Goal: Book appointment/travel/reservation

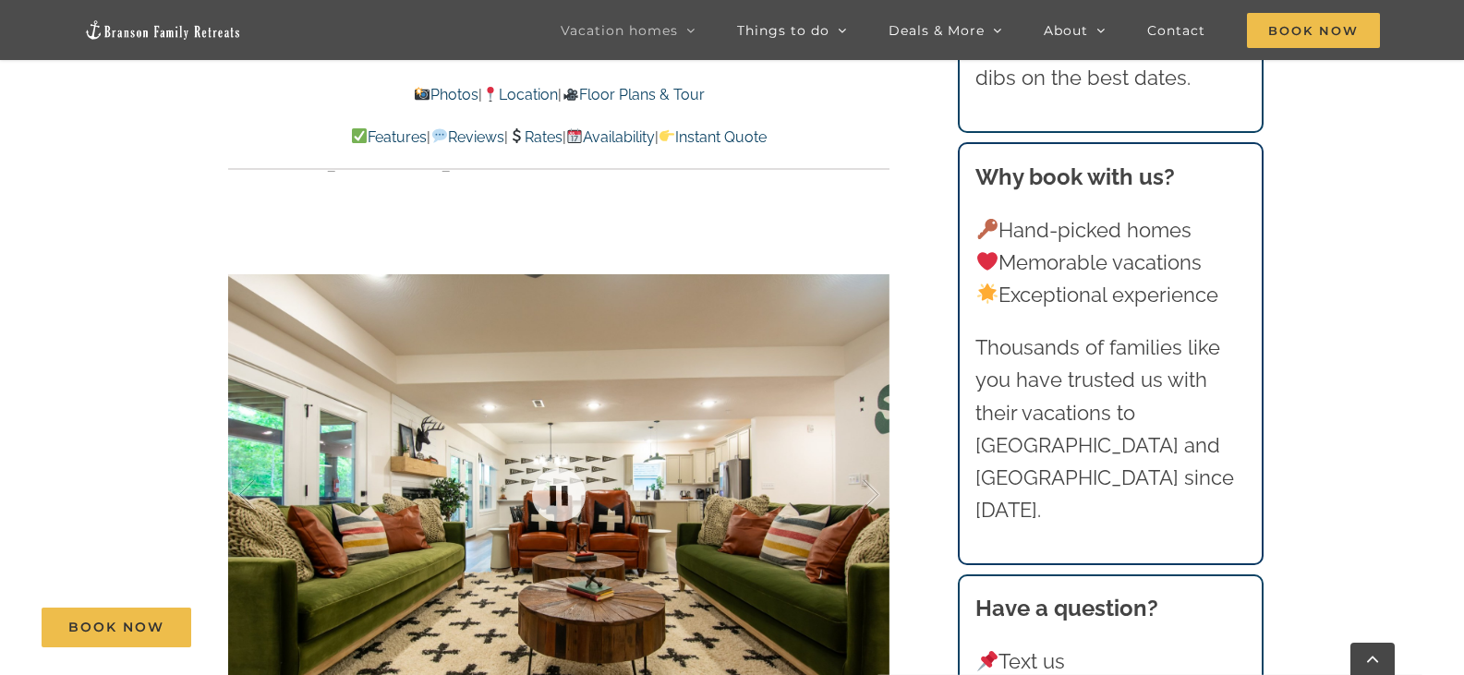
scroll to position [1478, 0]
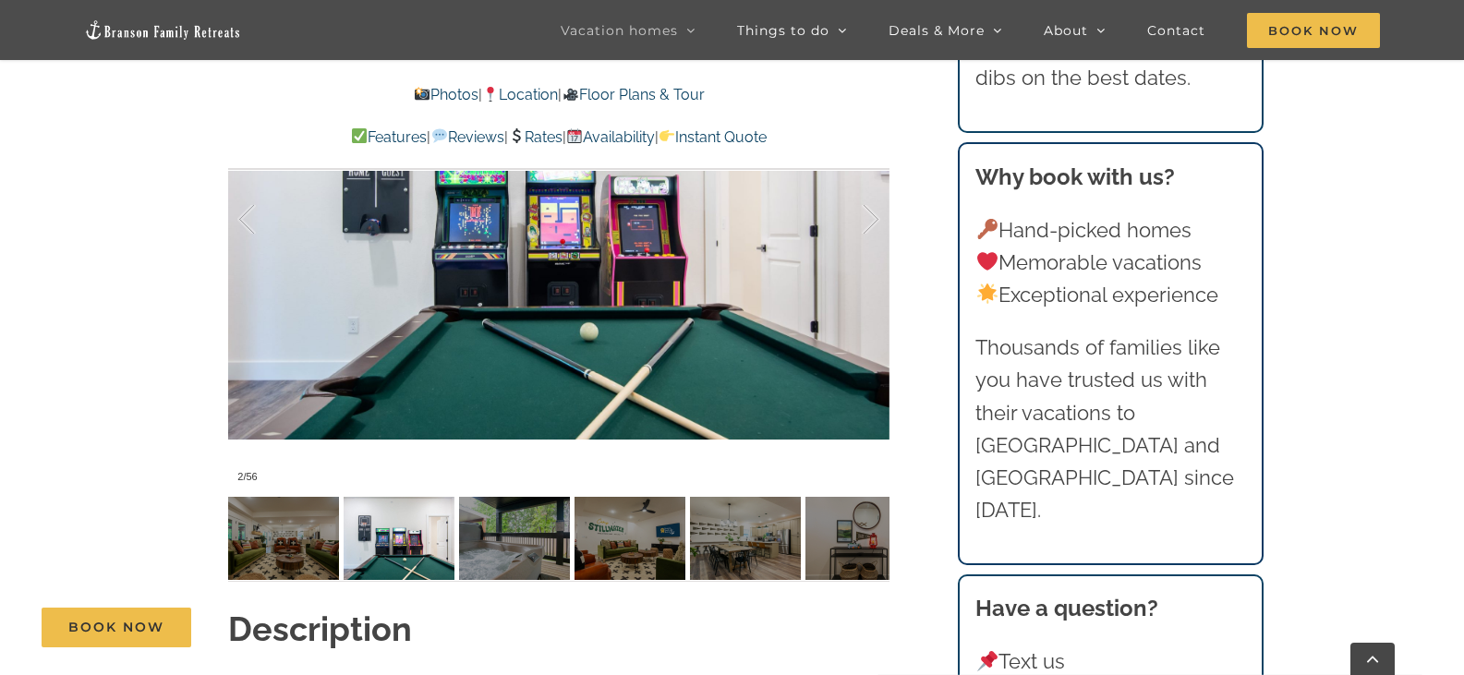
click at [767, 134] on link "Instant Quote" at bounding box center [713, 137] width 108 height 18
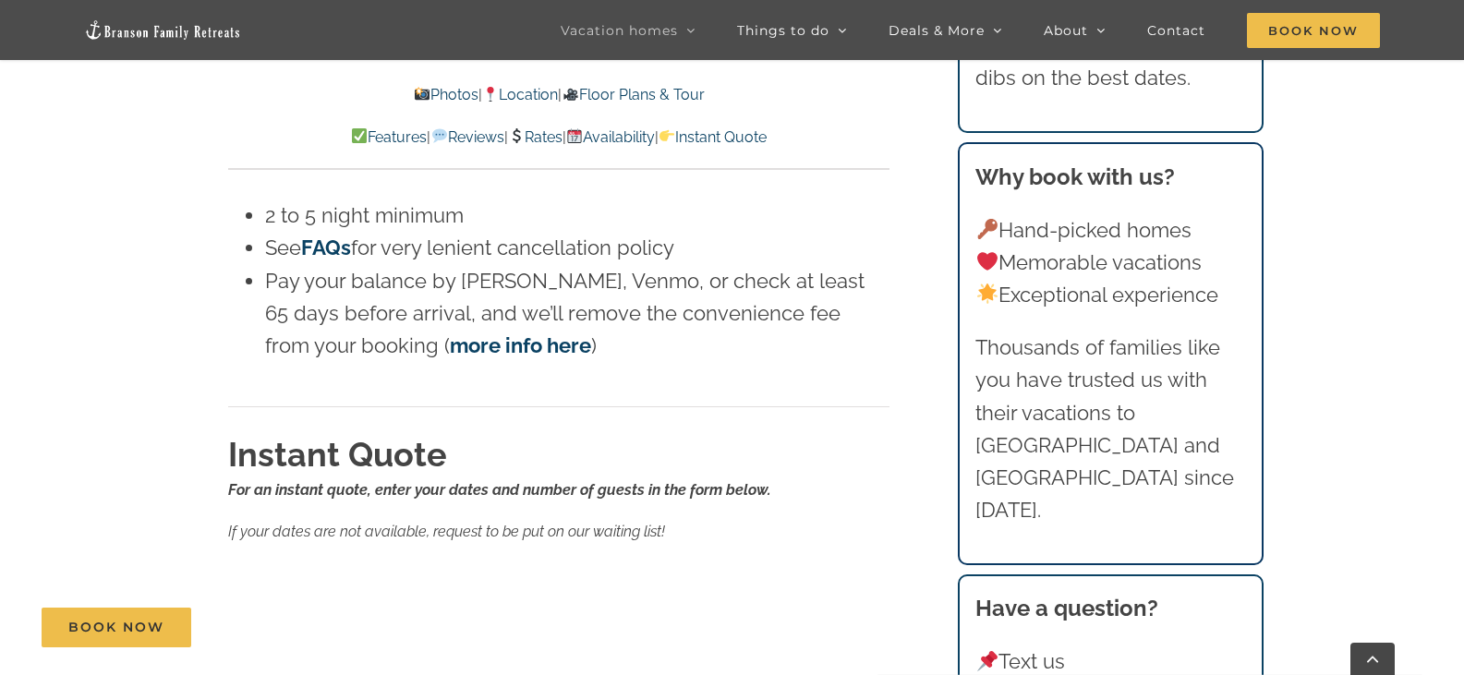
click at [416, 619] on div "Book Now" at bounding box center [746, 628] width 1408 height 40
click at [730, 645] on div "Book Now" at bounding box center [746, 628] width 1408 height 40
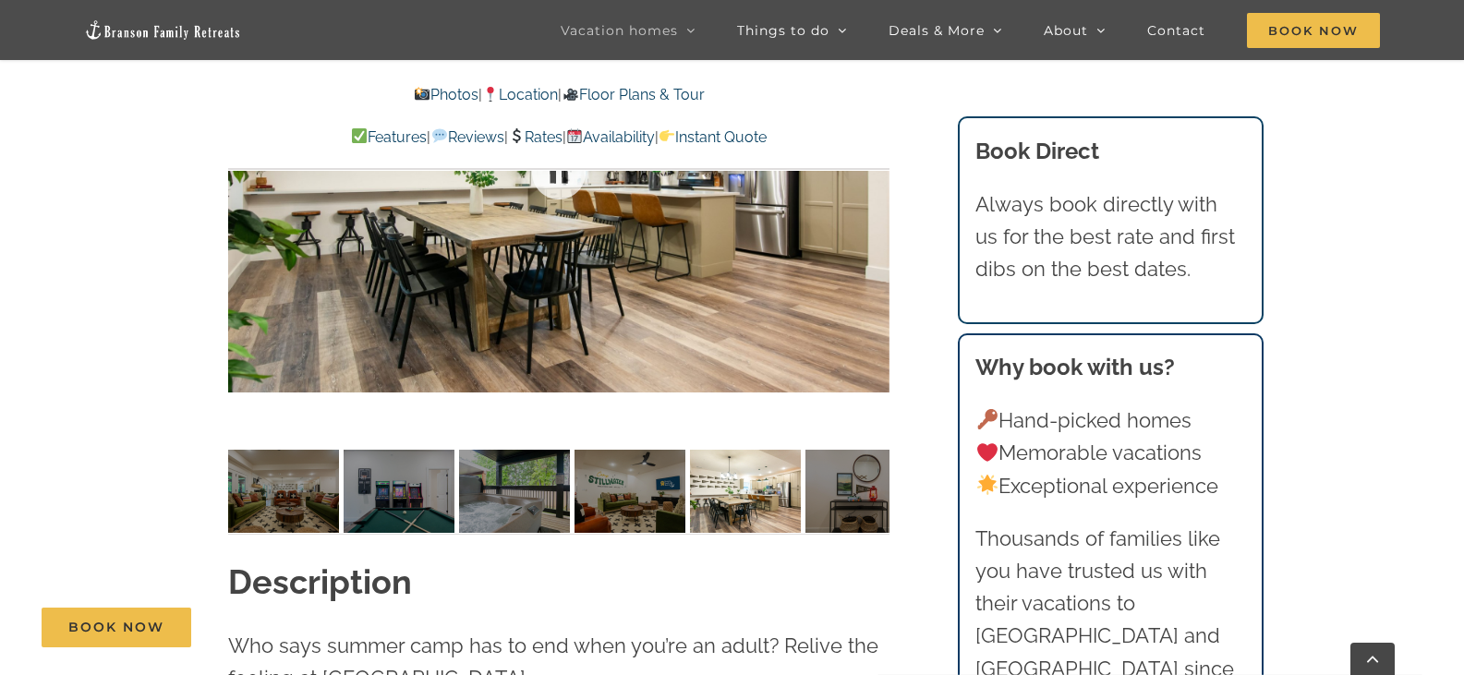
scroll to position [1385, 0]
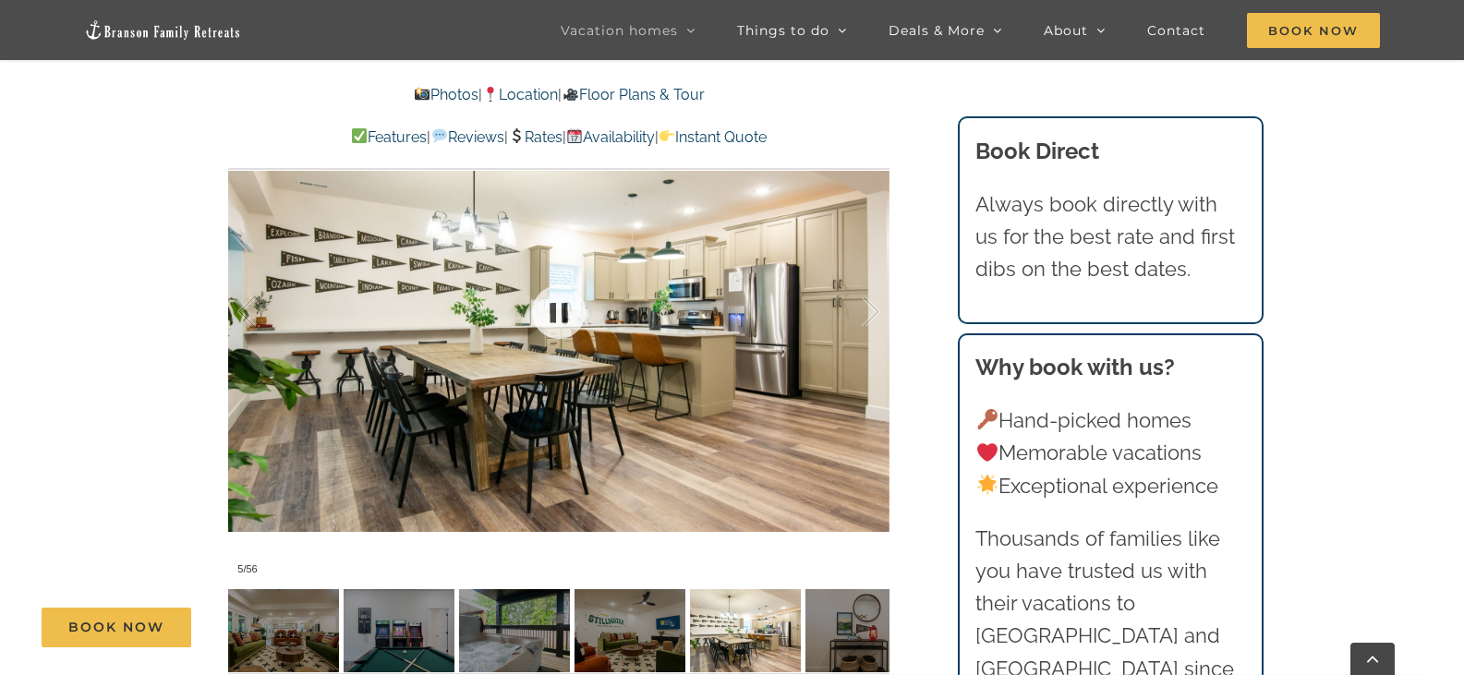
click at [743, 343] on div at bounding box center [558, 311] width 661 height 543
click at [552, 327] on div at bounding box center [558, 311] width 661 height 543
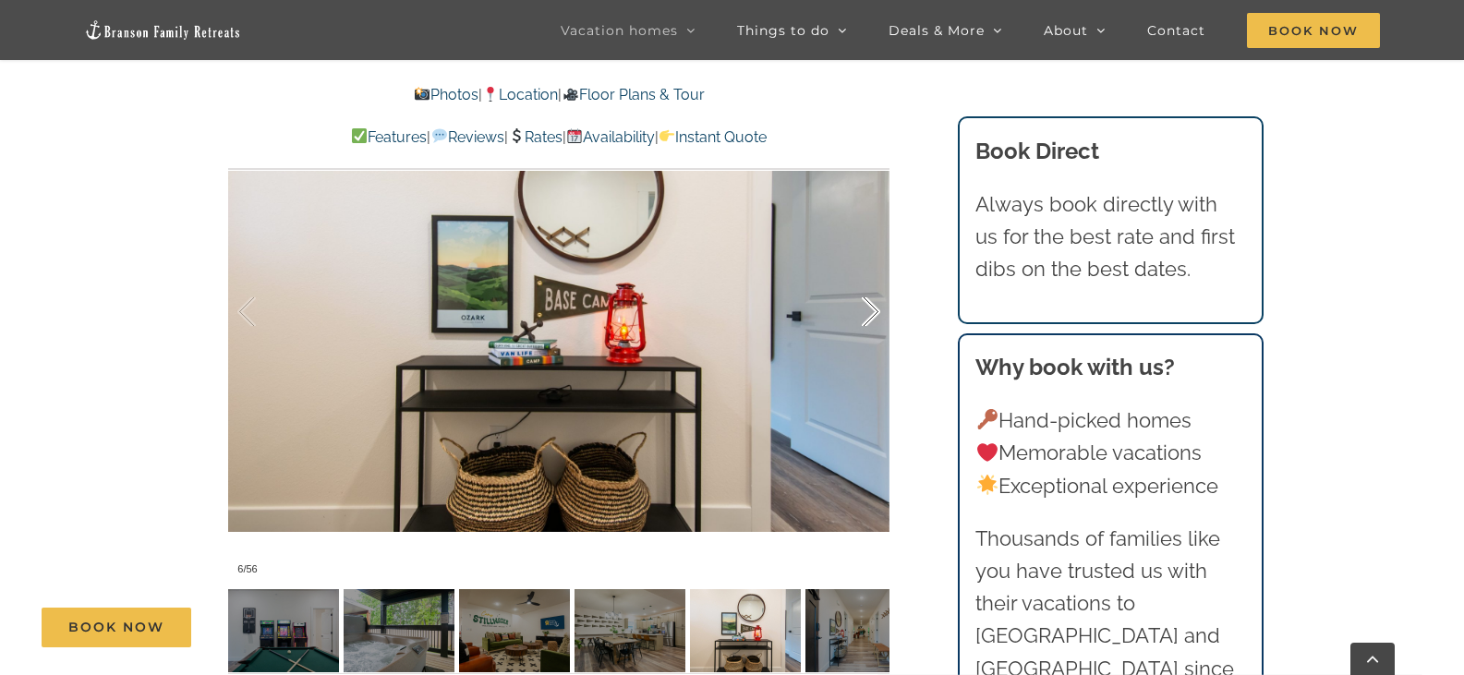
click at [865, 272] on div at bounding box center [851, 312] width 57 height 115
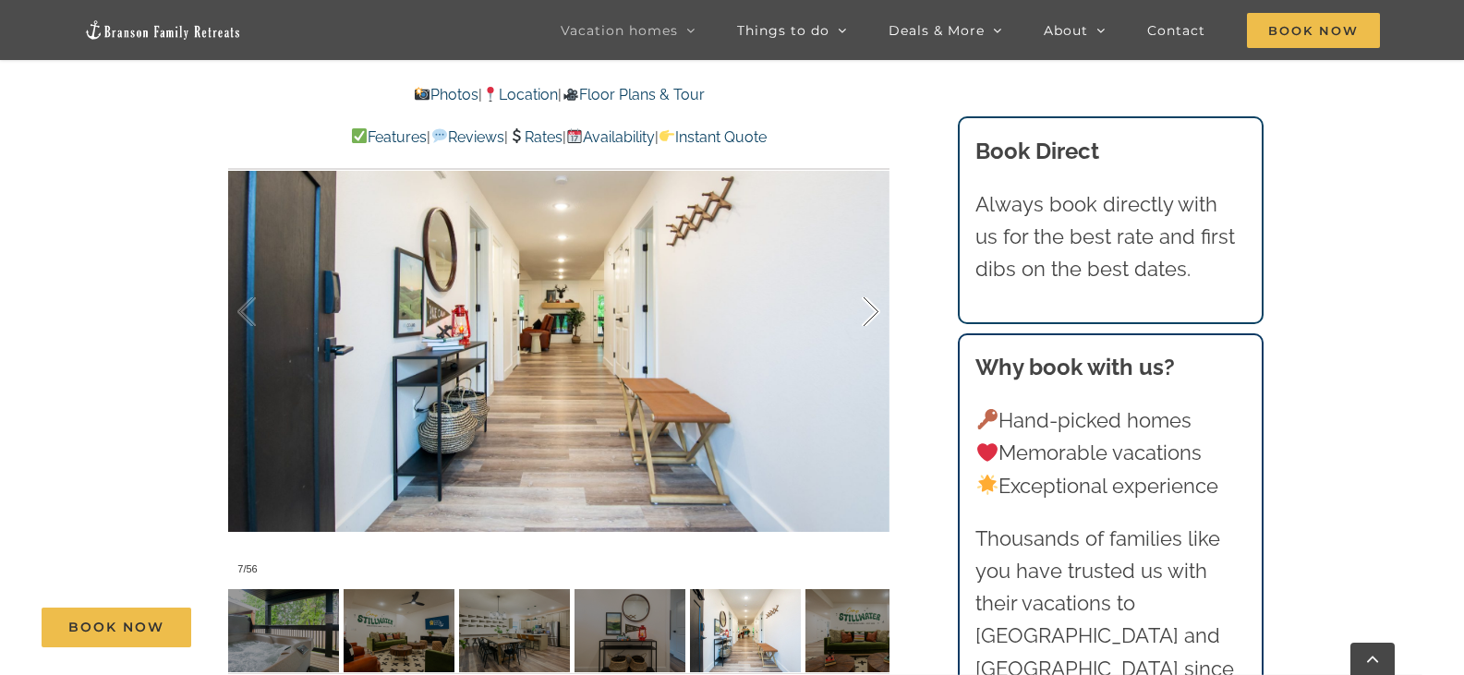
click at [865, 272] on div at bounding box center [851, 312] width 57 height 115
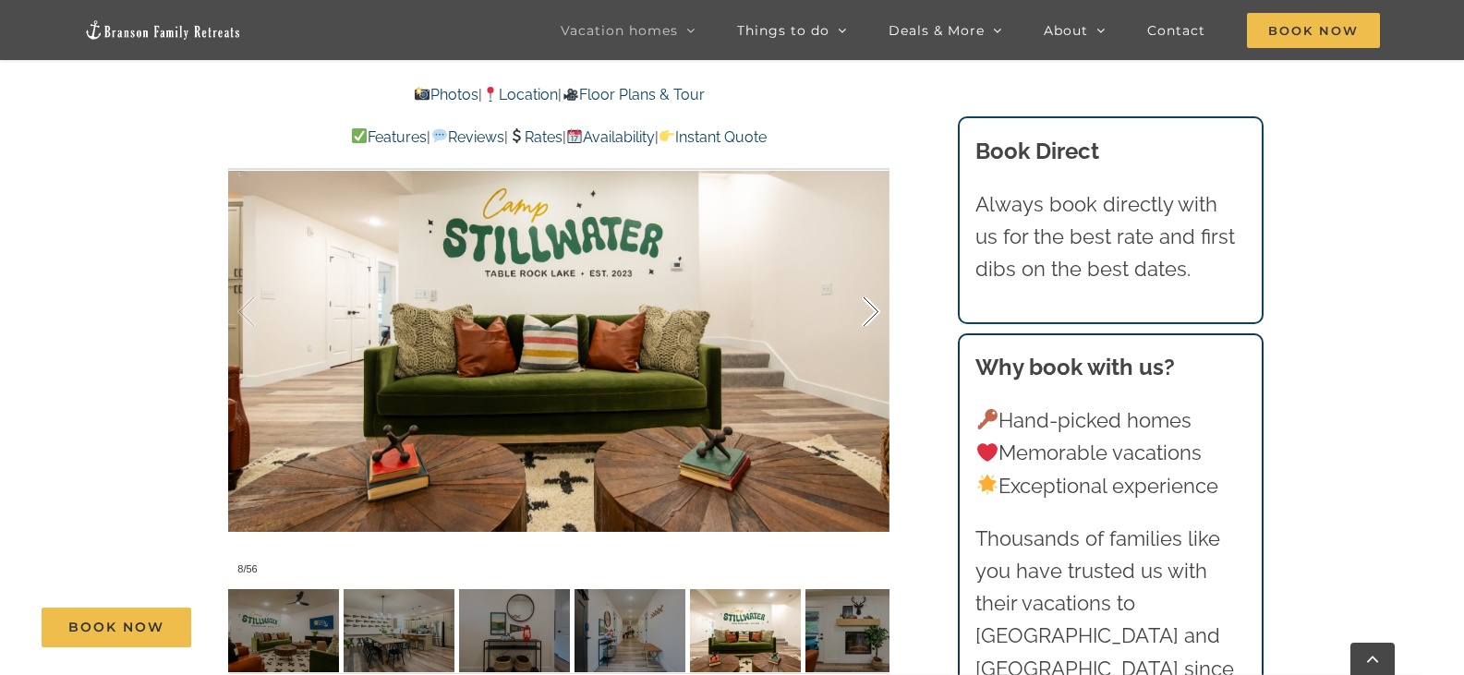
click at [865, 272] on div at bounding box center [851, 312] width 57 height 115
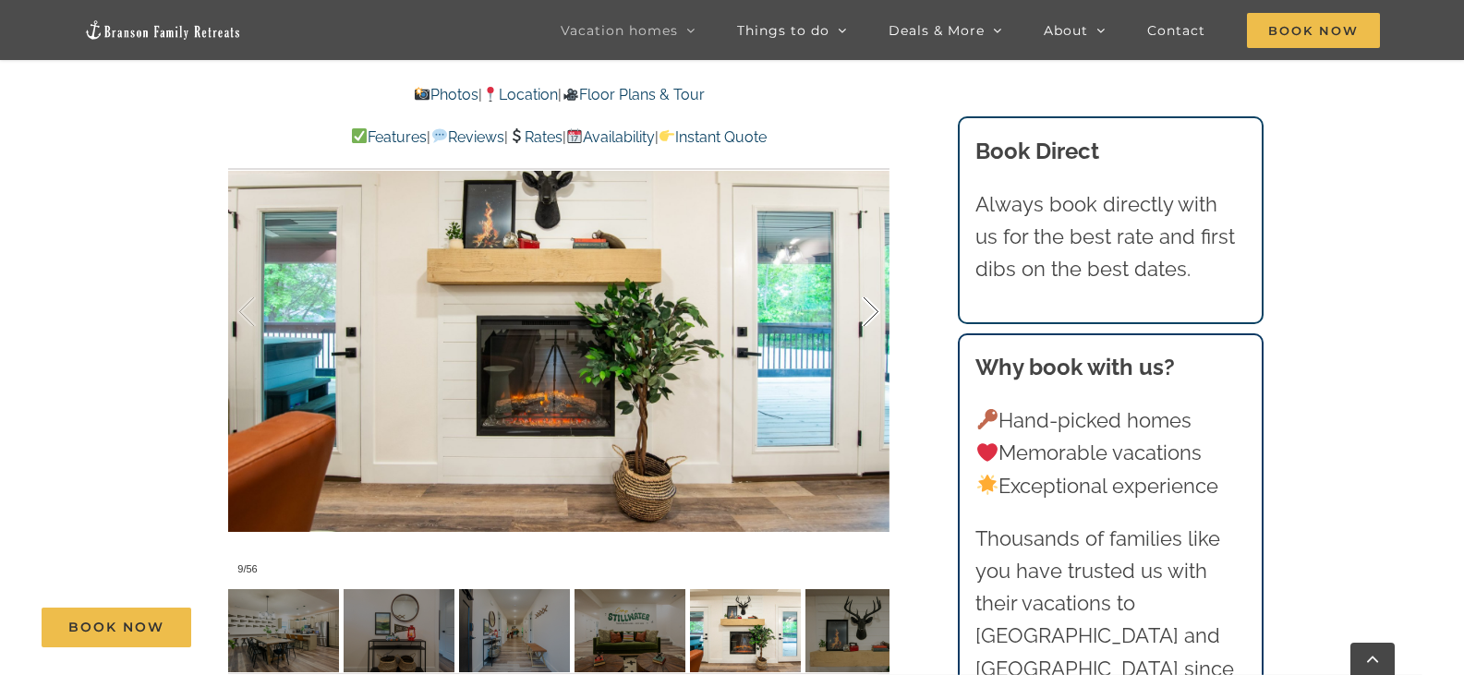
click at [865, 272] on div at bounding box center [851, 312] width 57 height 115
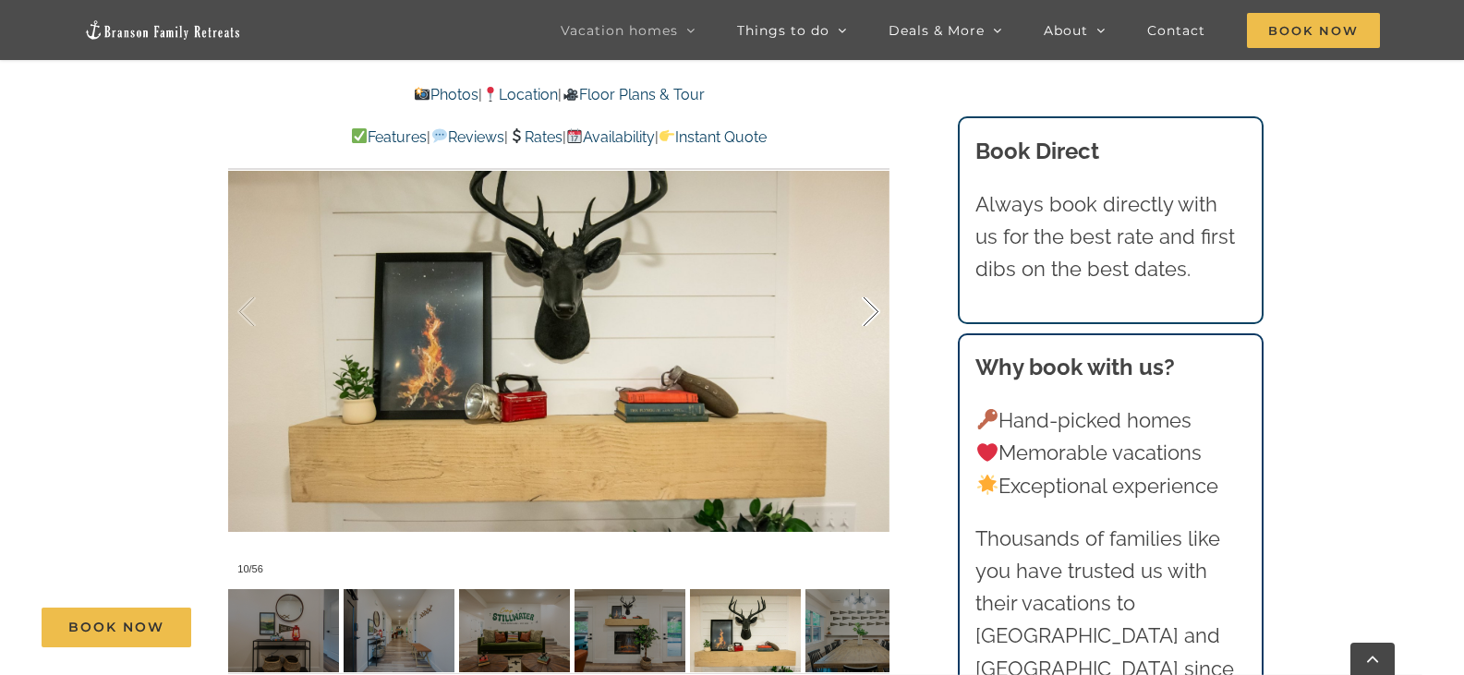
click at [865, 272] on div at bounding box center [851, 312] width 57 height 115
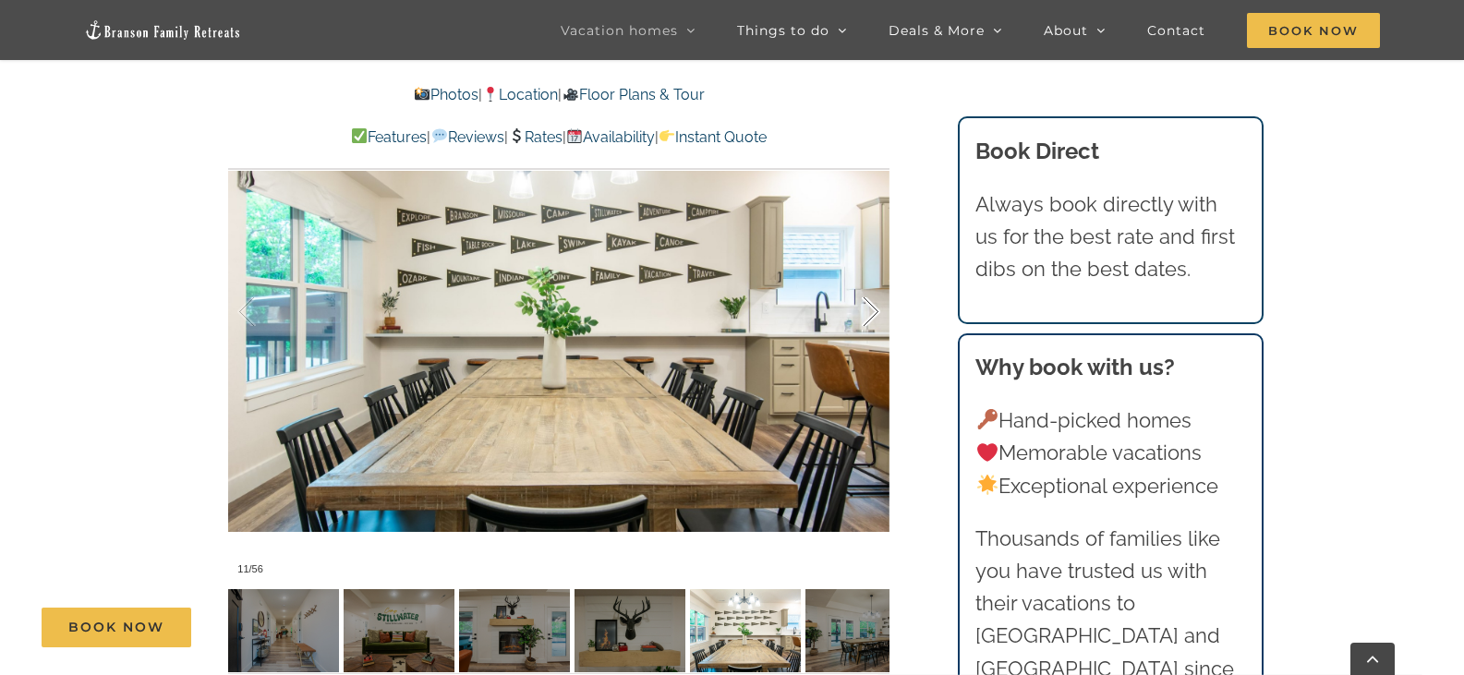
click at [865, 272] on div at bounding box center [851, 312] width 57 height 115
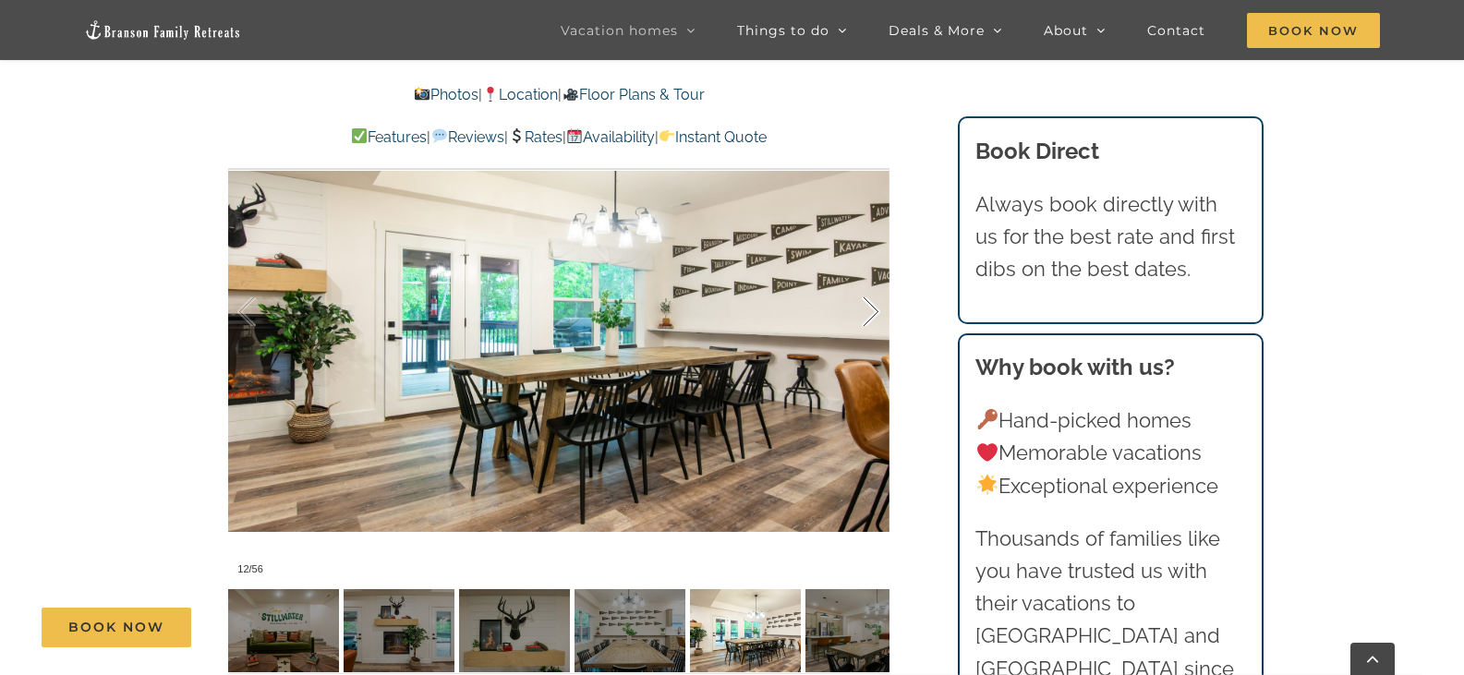
click at [865, 272] on div at bounding box center [851, 312] width 57 height 115
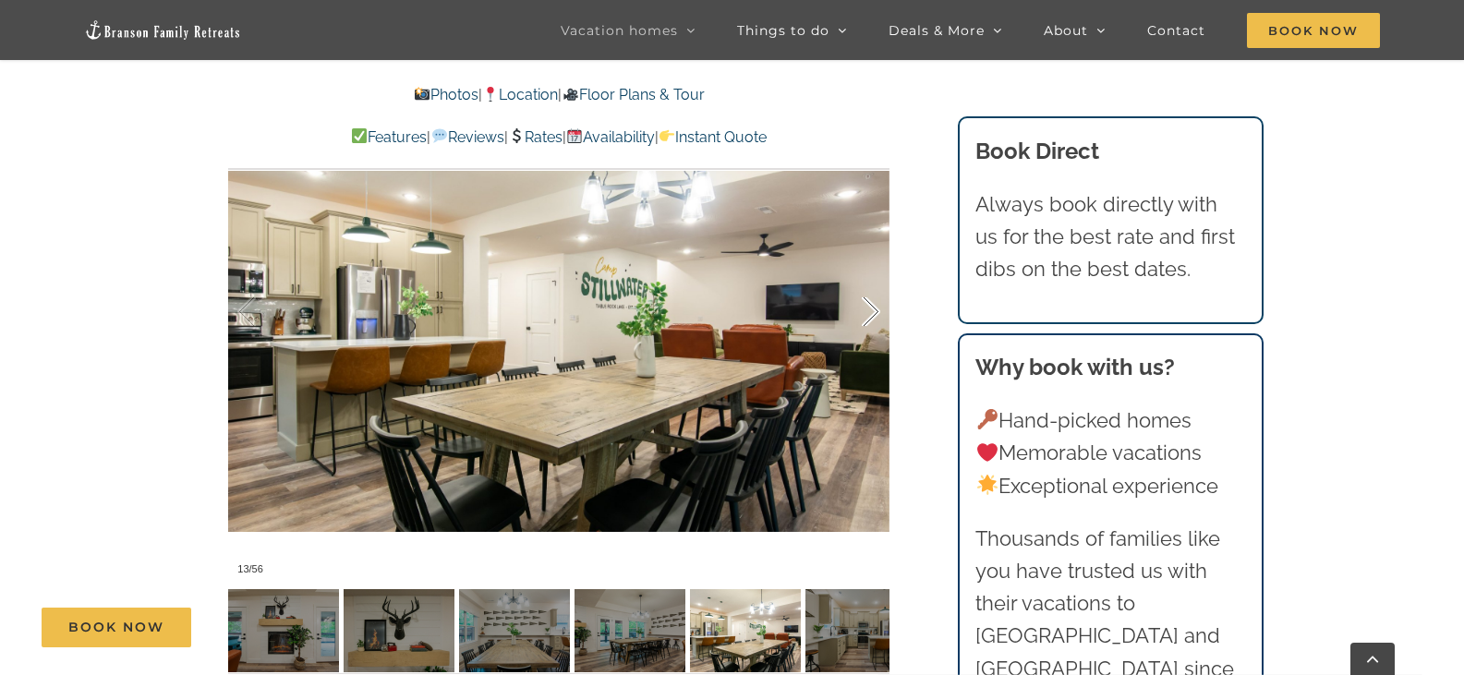
click at [865, 272] on div at bounding box center [851, 312] width 57 height 115
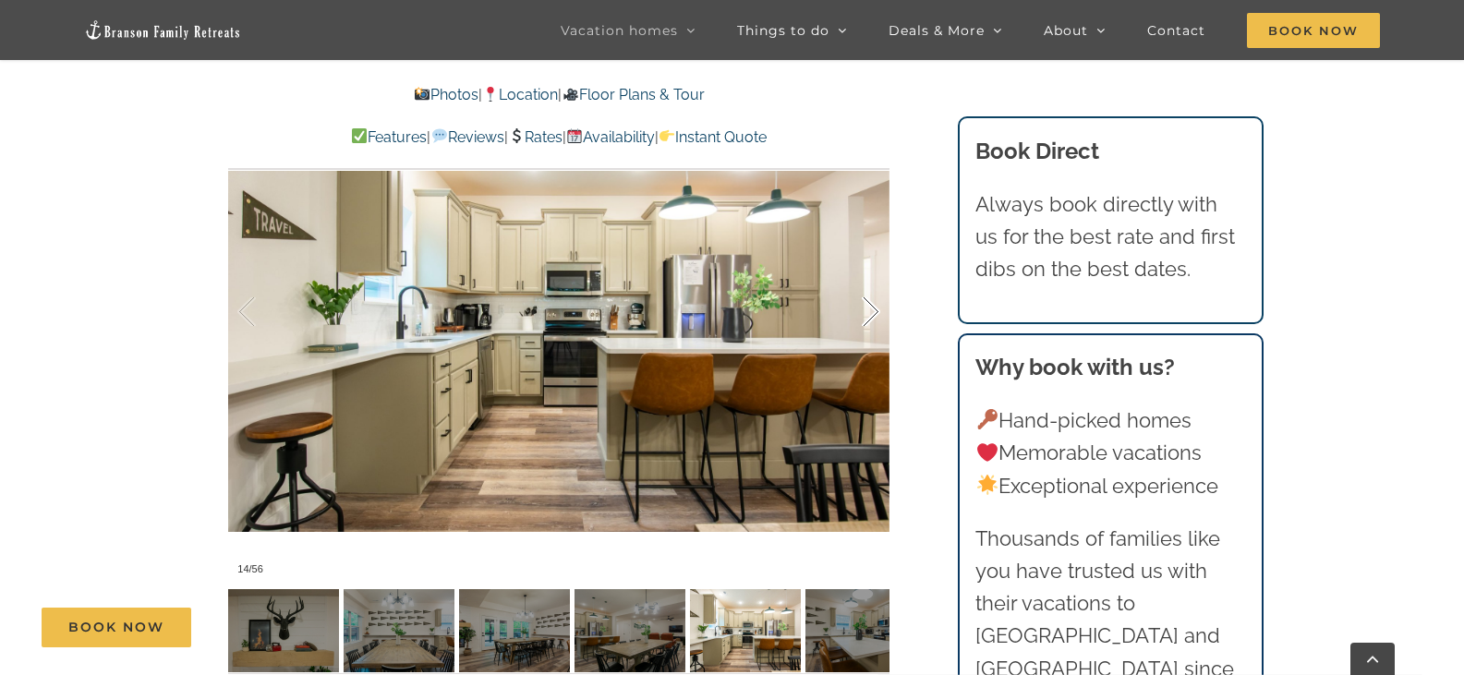
click at [865, 272] on div at bounding box center [851, 312] width 57 height 115
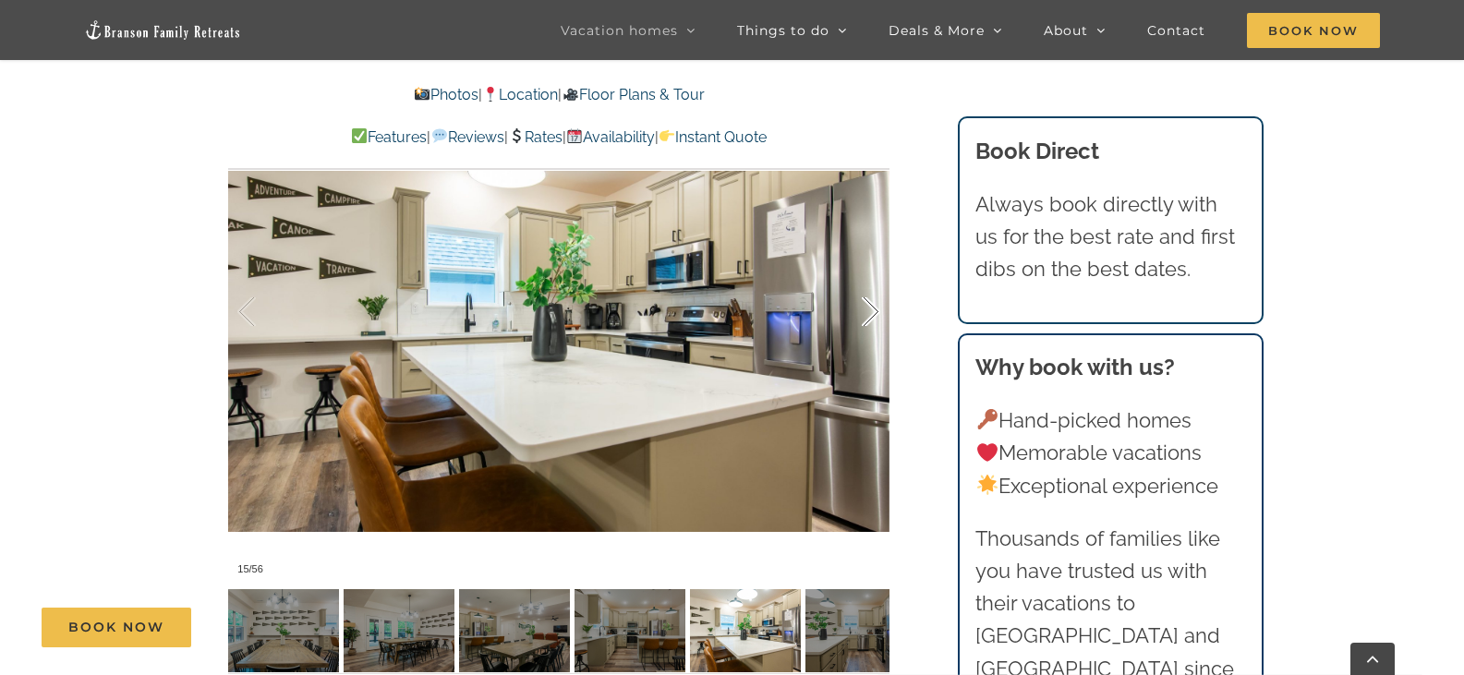
click at [865, 272] on div at bounding box center [851, 312] width 57 height 115
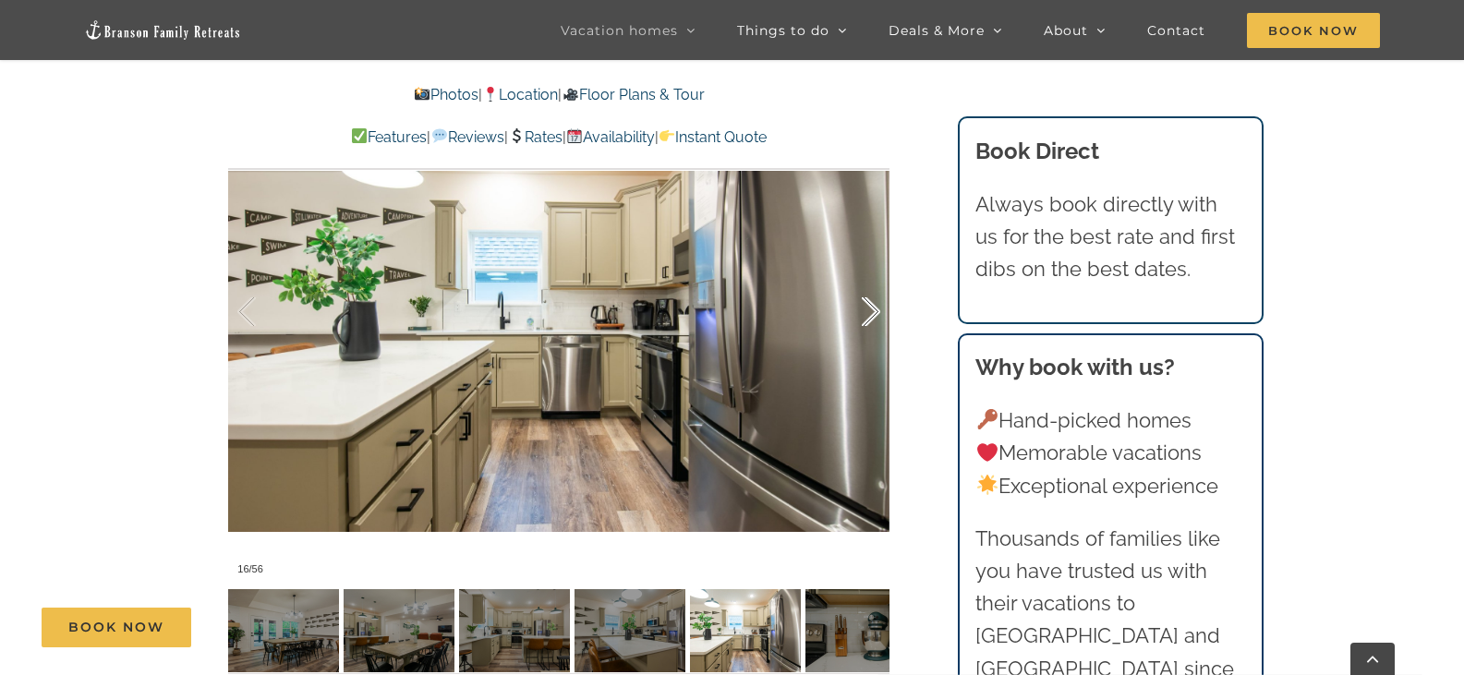
click at [865, 272] on div at bounding box center [851, 312] width 57 height 115
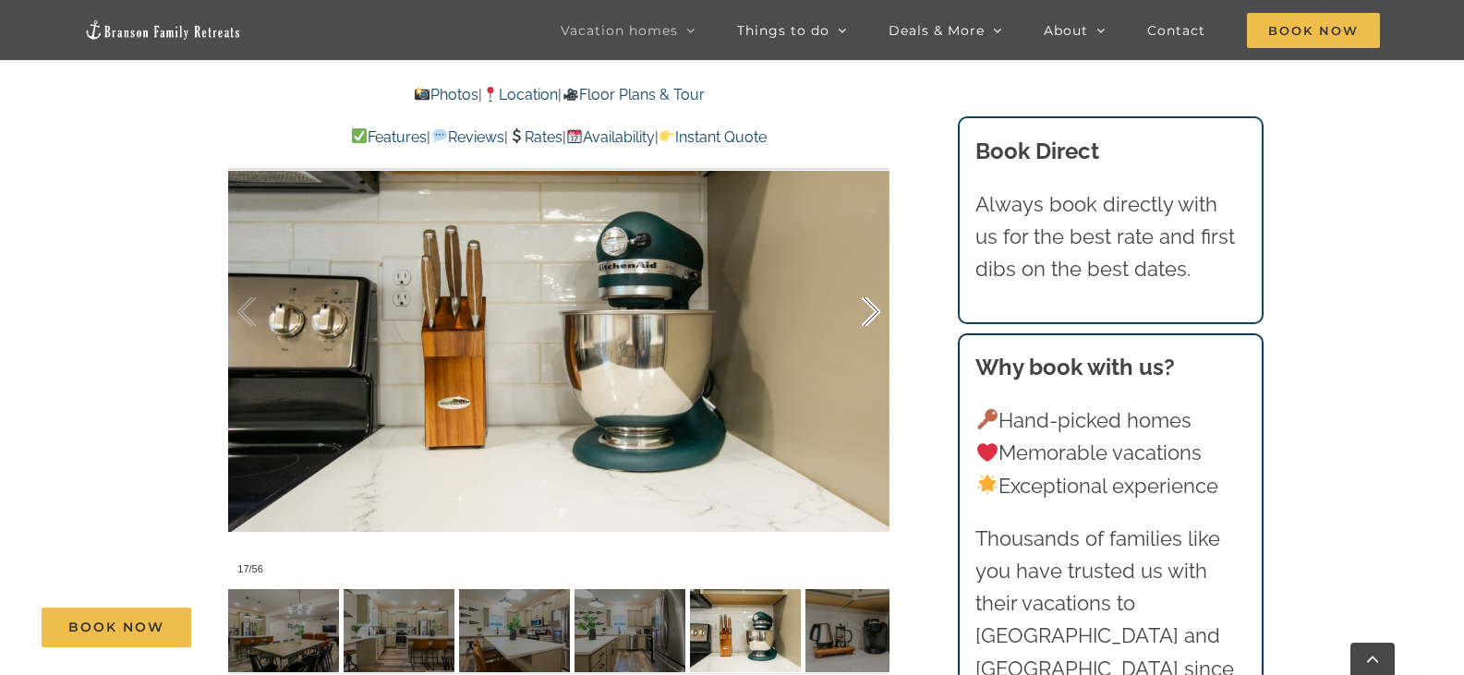
click at [864, 272] on div at bounding box center [851, 312] width 57 height 115
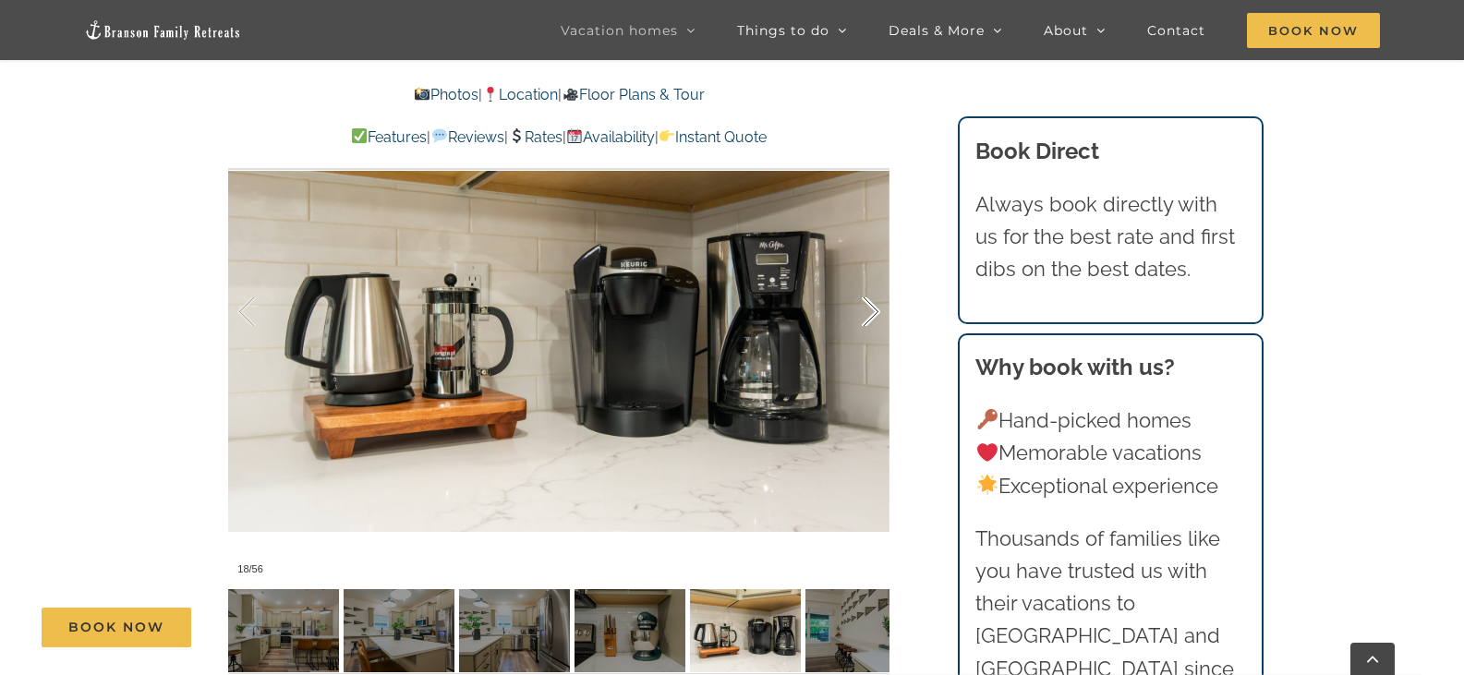
click at [864, 272] on div at bounding box center [851, 312] width 57 height 115
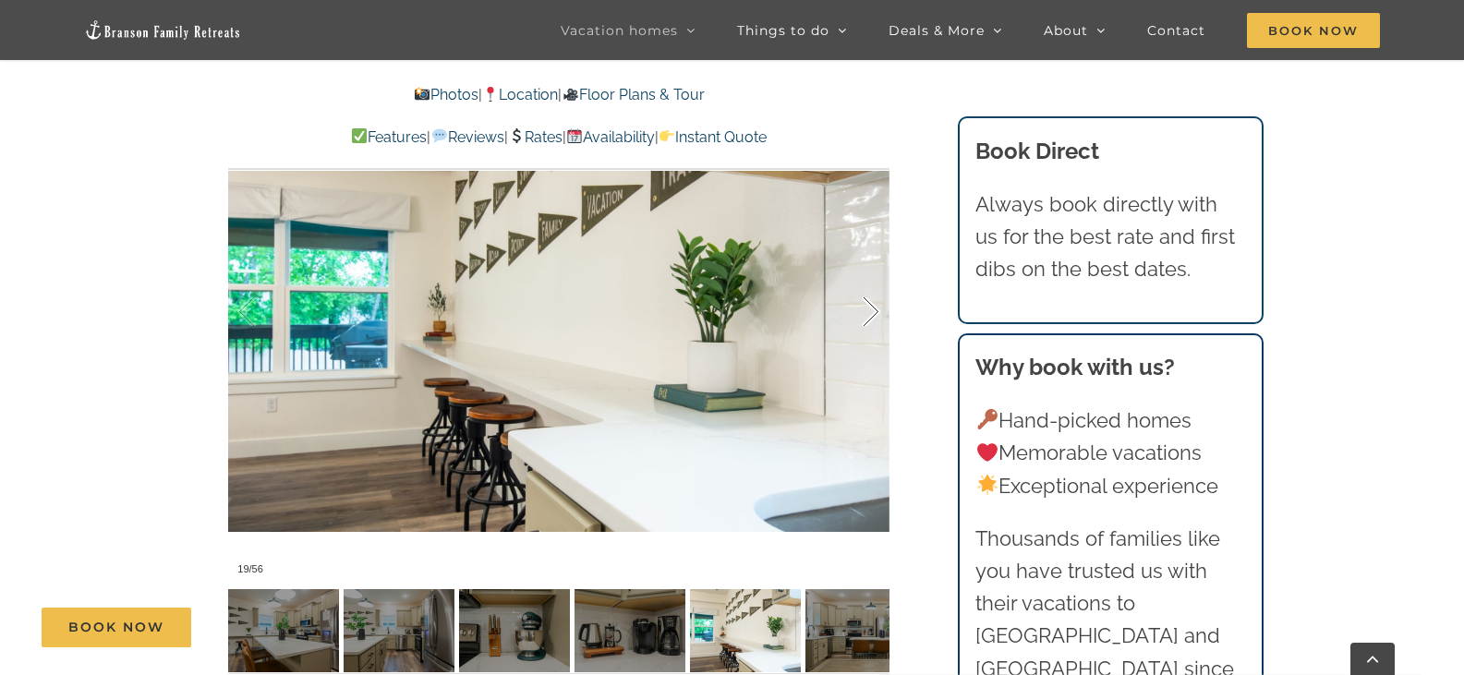
click at [864, 272] on div at bounding box center [851, 312] width 57 height 115
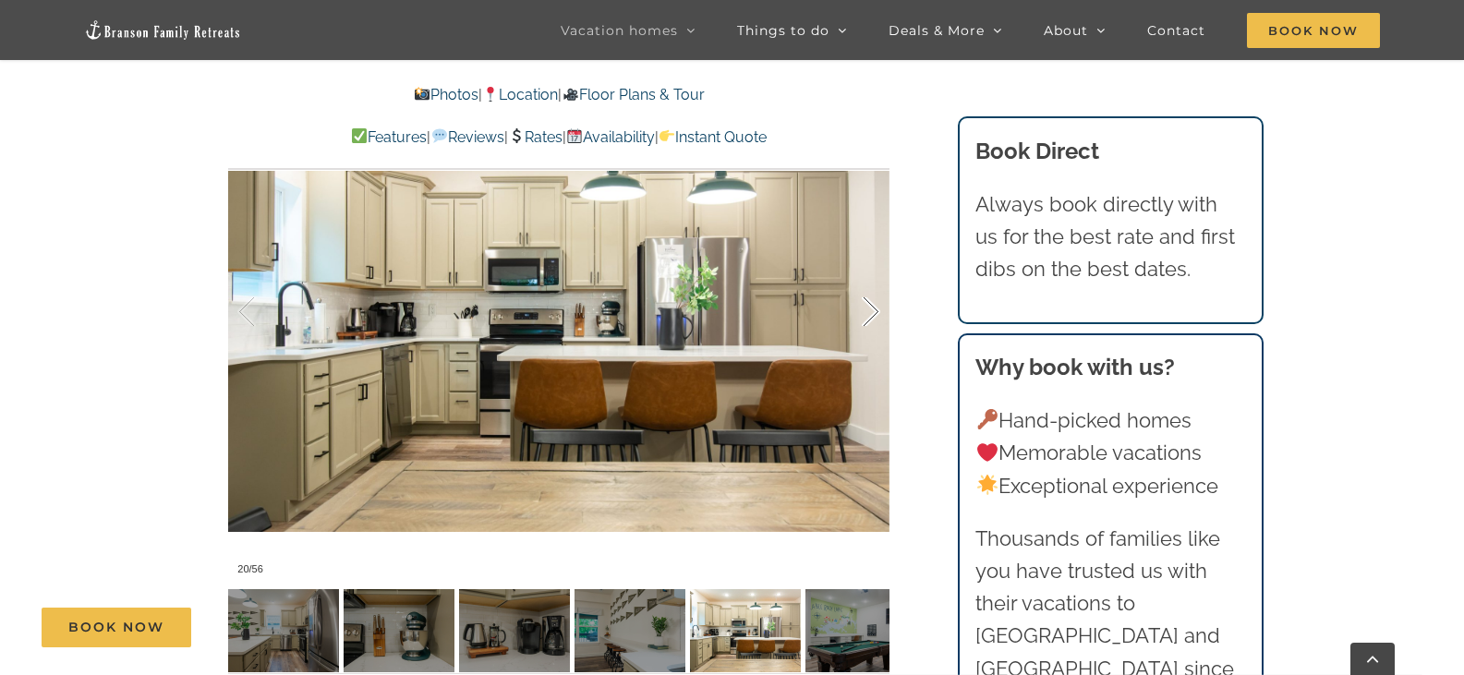
click at [864, 271] on div at bounding box center [851, 312] width 57 height 115
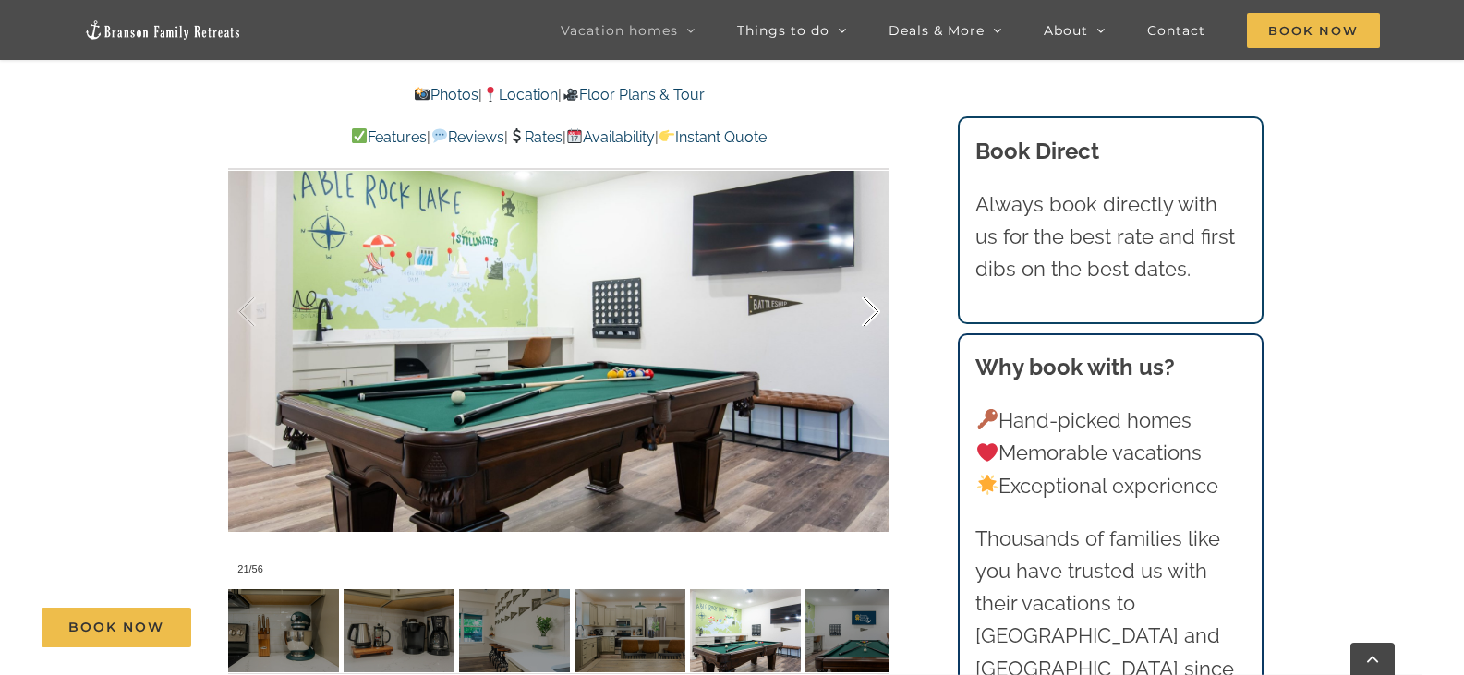
click at [864, 271] on div at bounding box center [851, 312] width 57 height 115
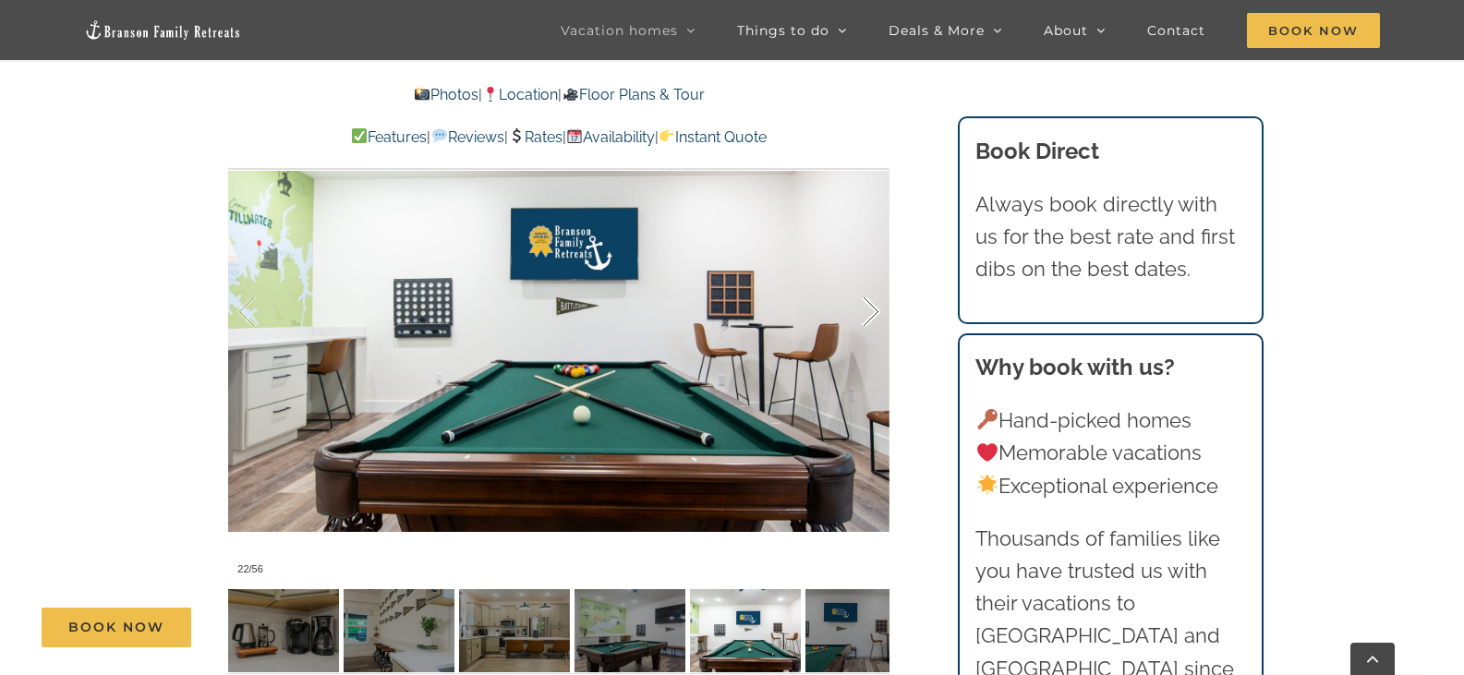
click at [864, 271] on div at bounding box center [851, 312] width 57 height 115
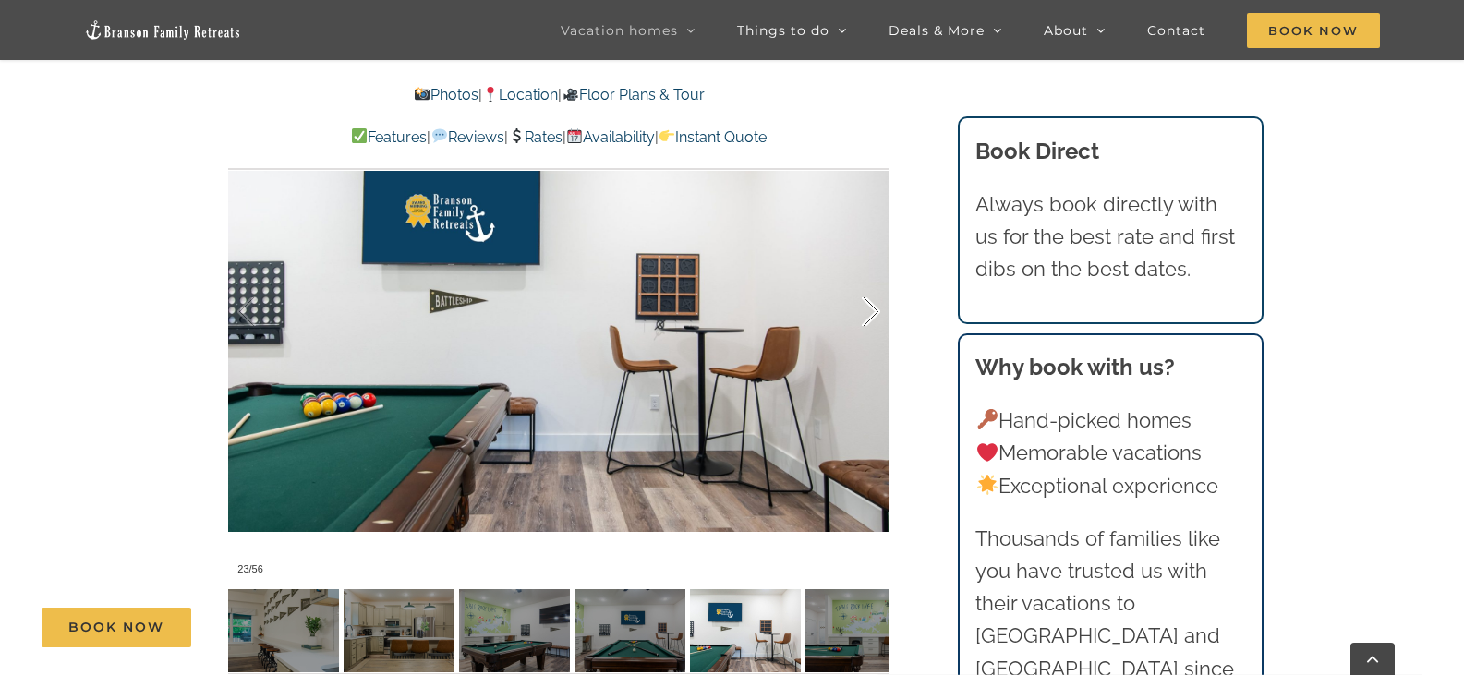
click at [864, 271] on div at bounding box center [851, 312] width 57 height 115
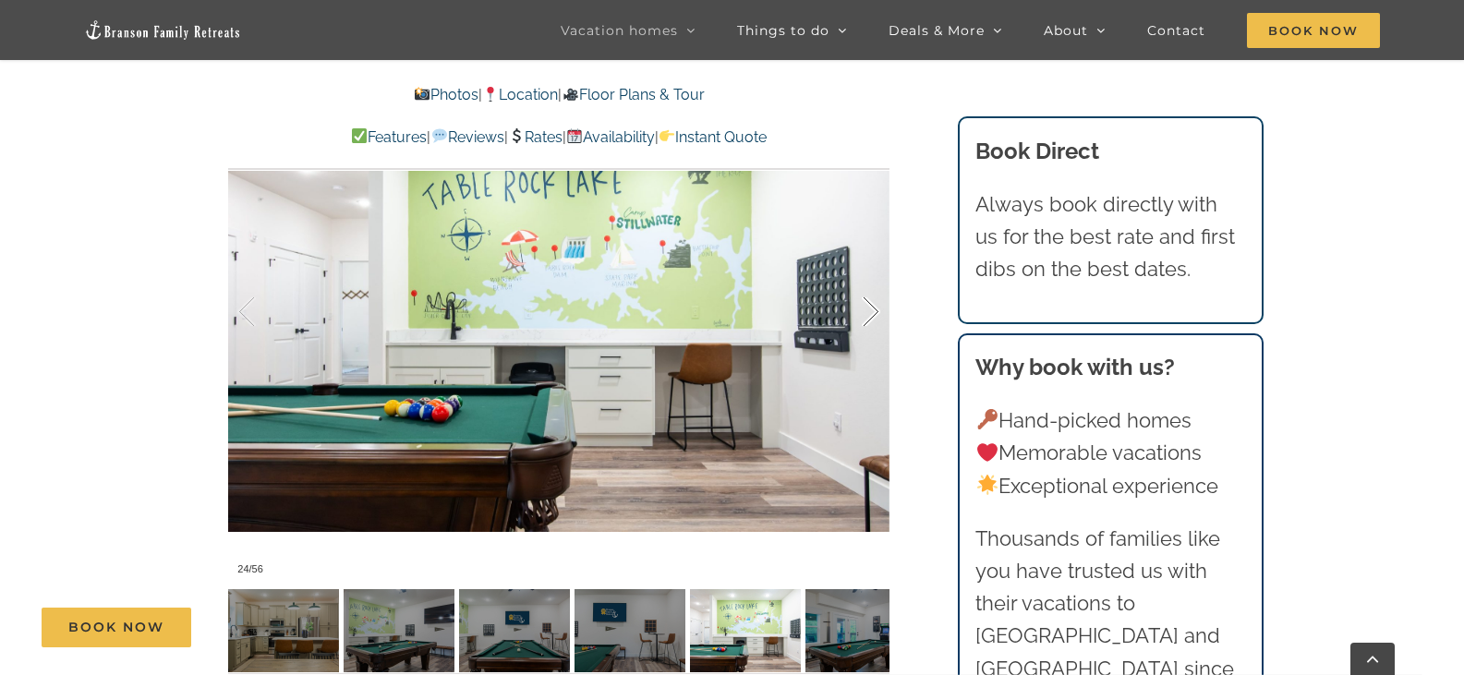
click at [864, 271] on div at bounding box center [851, 312] width 57 height 115
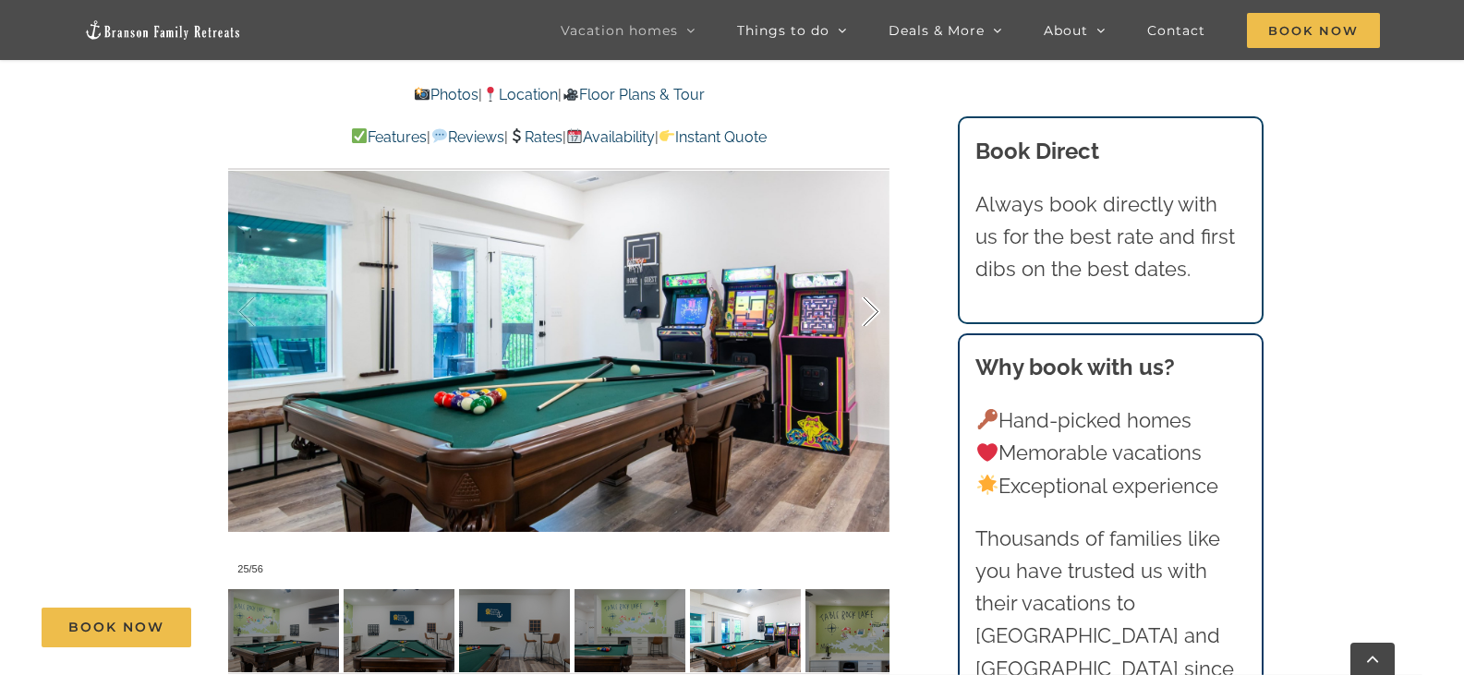
click at [864, 271] on div at bounding box center [851, 312] width 57 height 115
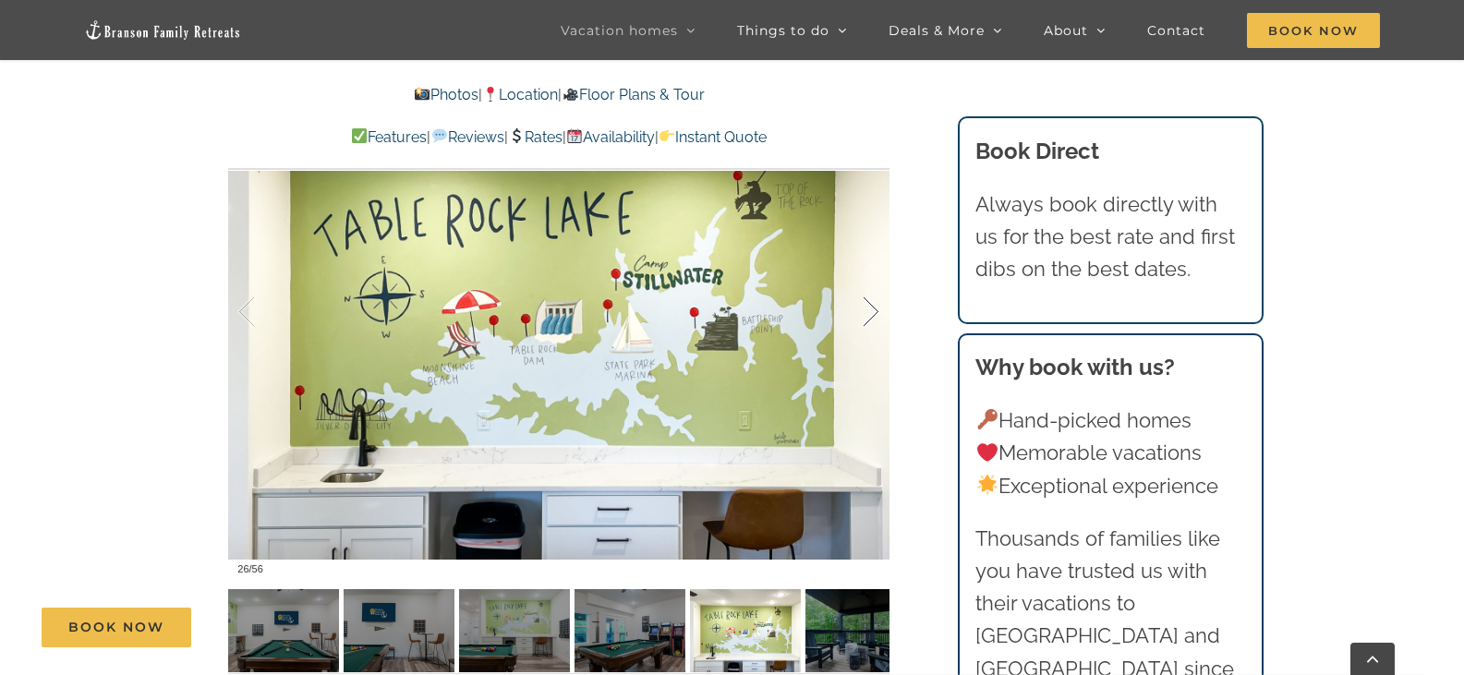
click at [864, 271] on div at bounding box center [851, 312] width 57 height 115
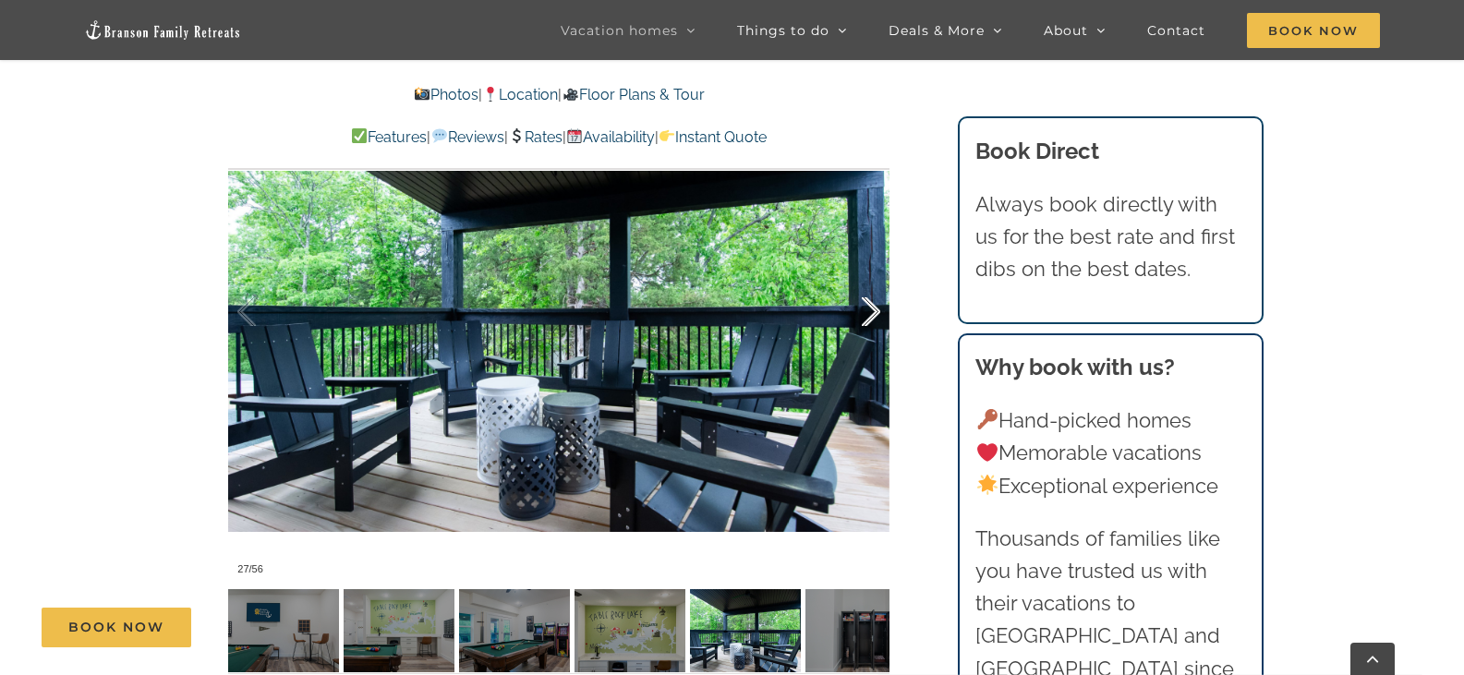
click at [864, 271] on div at bounding box center [851, 312] width 57 height 115
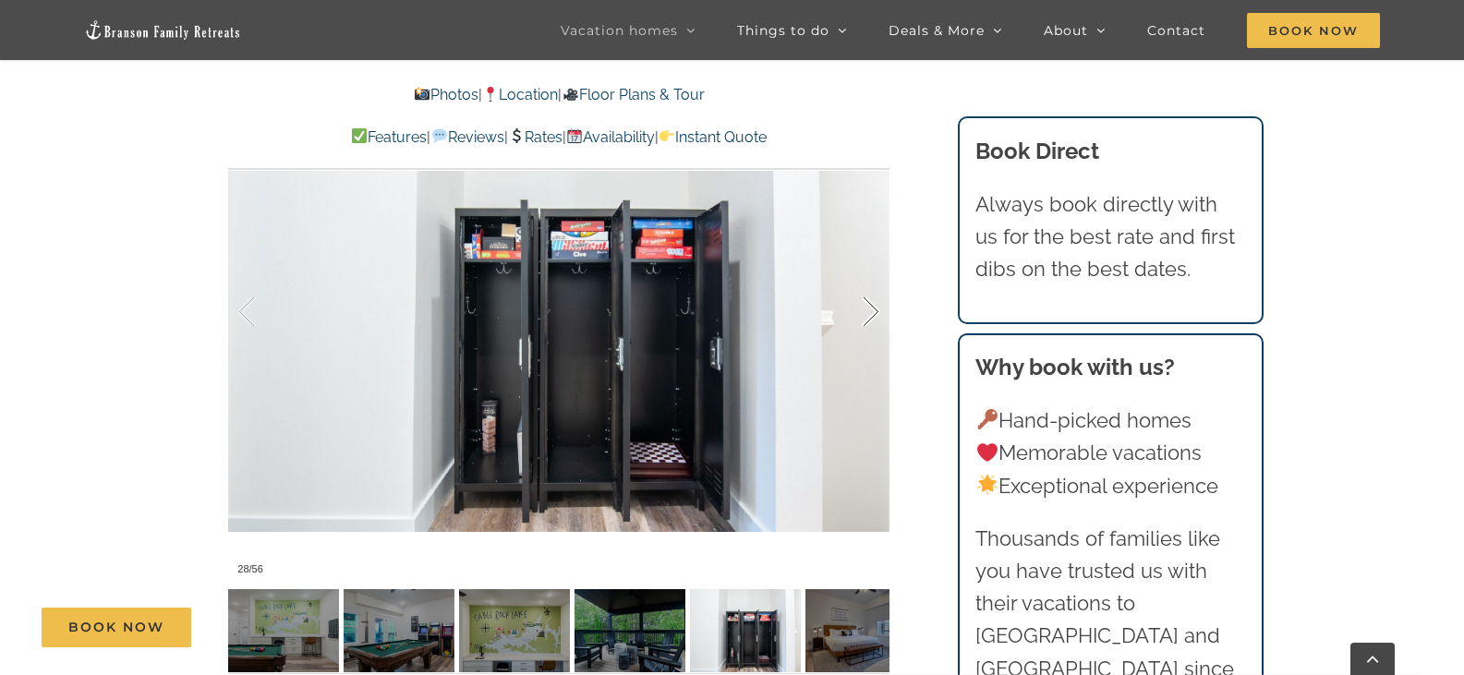
click at [864, 271] on div at bounding box center [851, 312] width 57 height 115
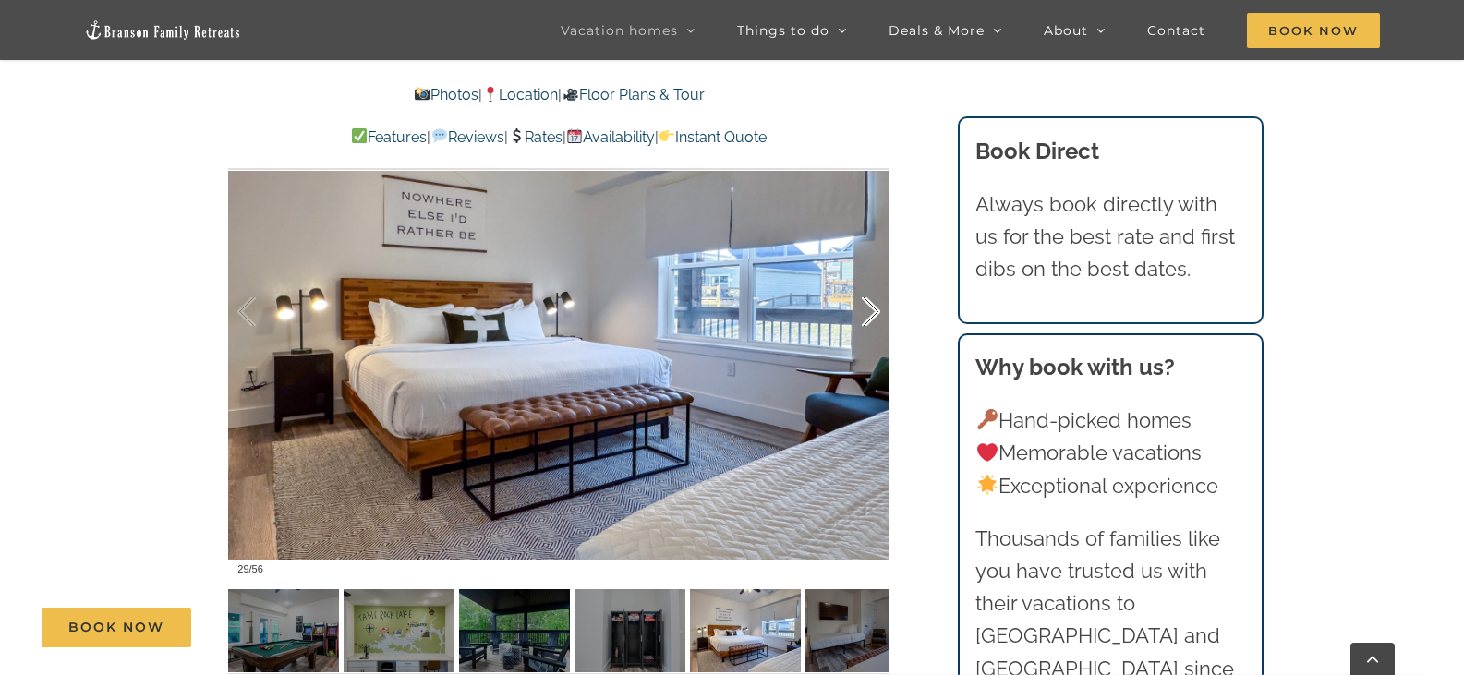
click at [864, 271] on div at bounding box center [851, 312] width 57 height 115
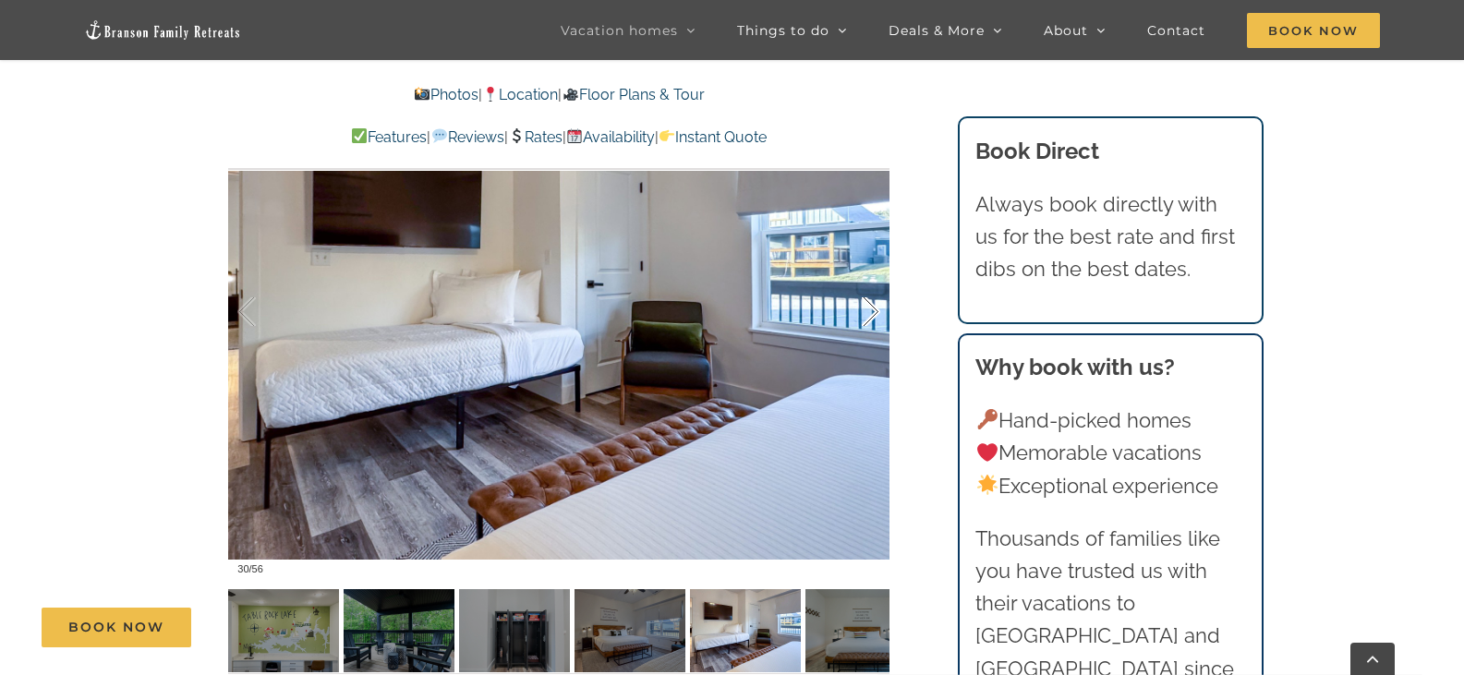
click at [864, 271] on div at bounding box center [851, 312] width 57 height 115
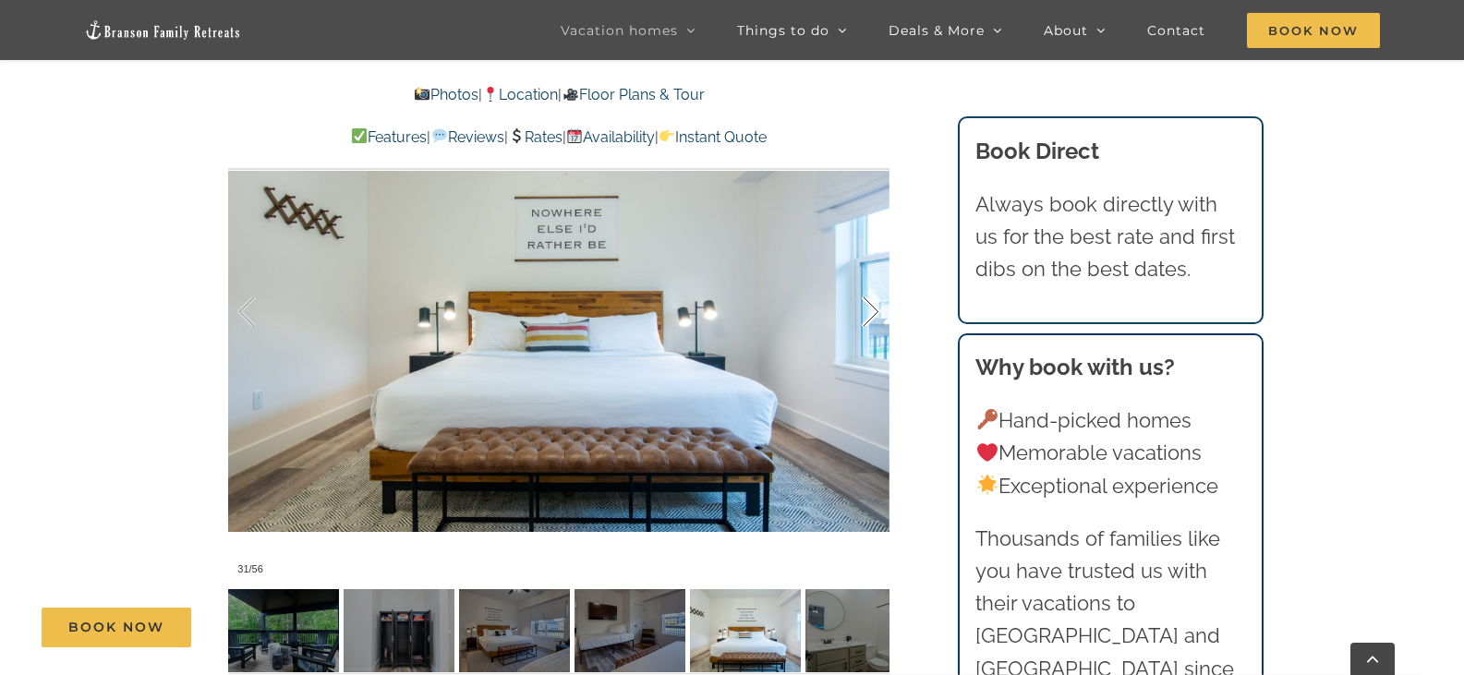
click at [864, 271] on div at bounding box center [851, 312] width 57 height 115
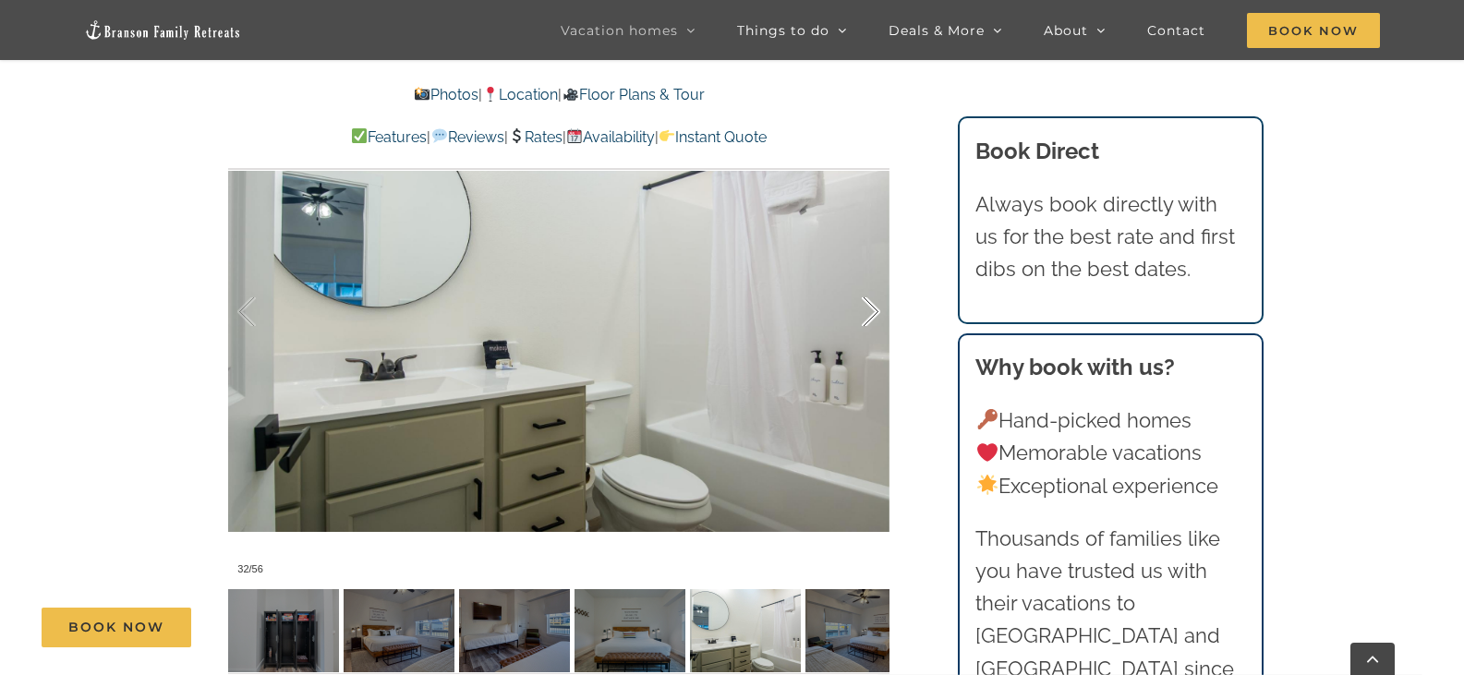
click at [863, 271] on div at bounding box center [851, 312] width 57 height 115
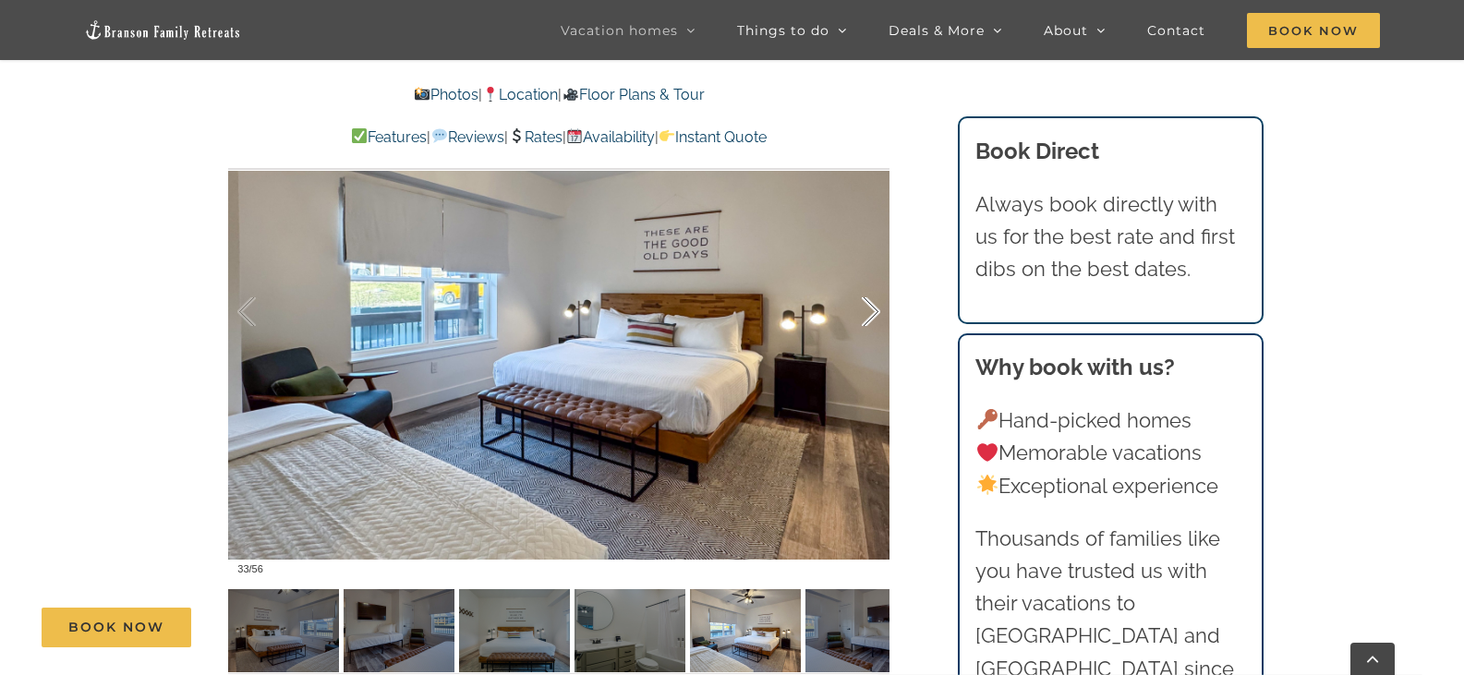
click at [863, 271] on div at bounding box center [851, 312] width 57 height 115
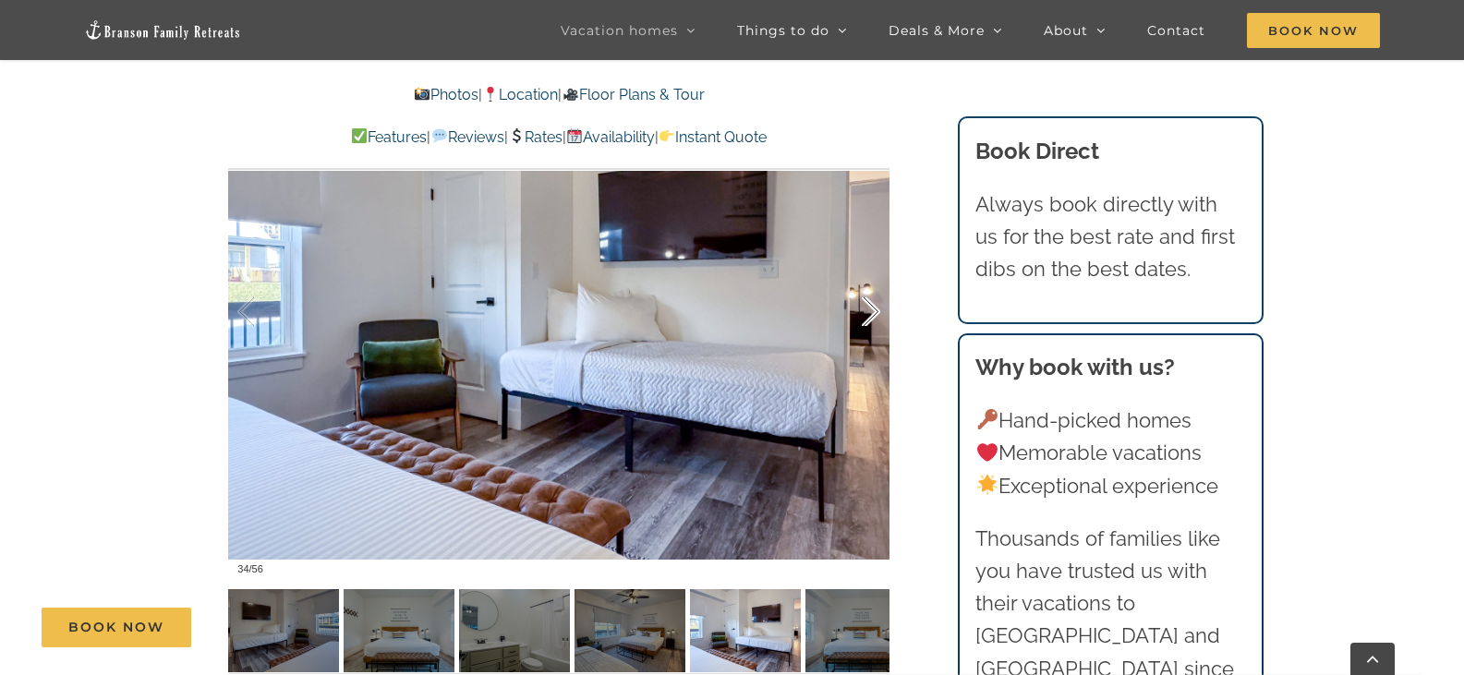
click at [863, 271] on div at bounding box center [851, 312] width 57 height 115
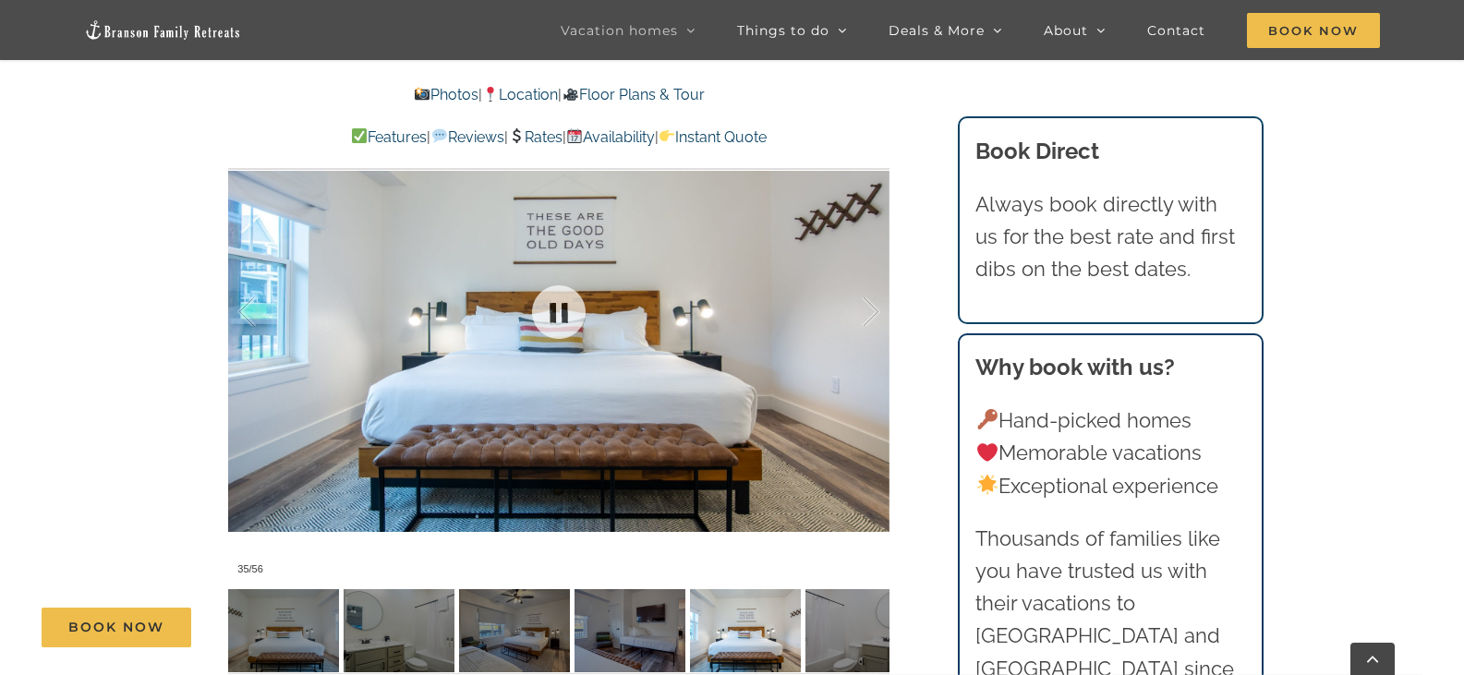
click at [865, 361] on div at bounding box center [558, 311] width 661 height 543
click at [852, 324] on div at bounding box center [851, 312] width 57 height 115
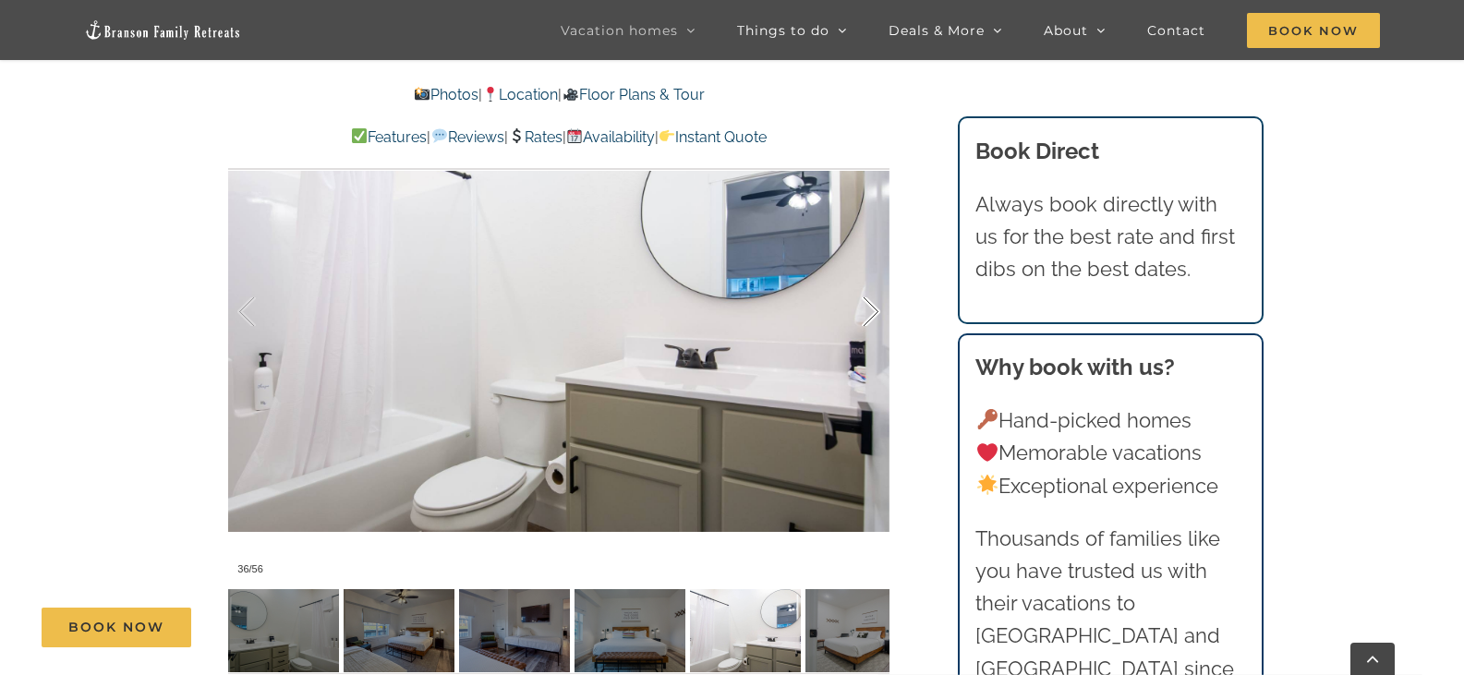
click at [850, 277] on div at bounding box center [851, 312] width 57 height 115
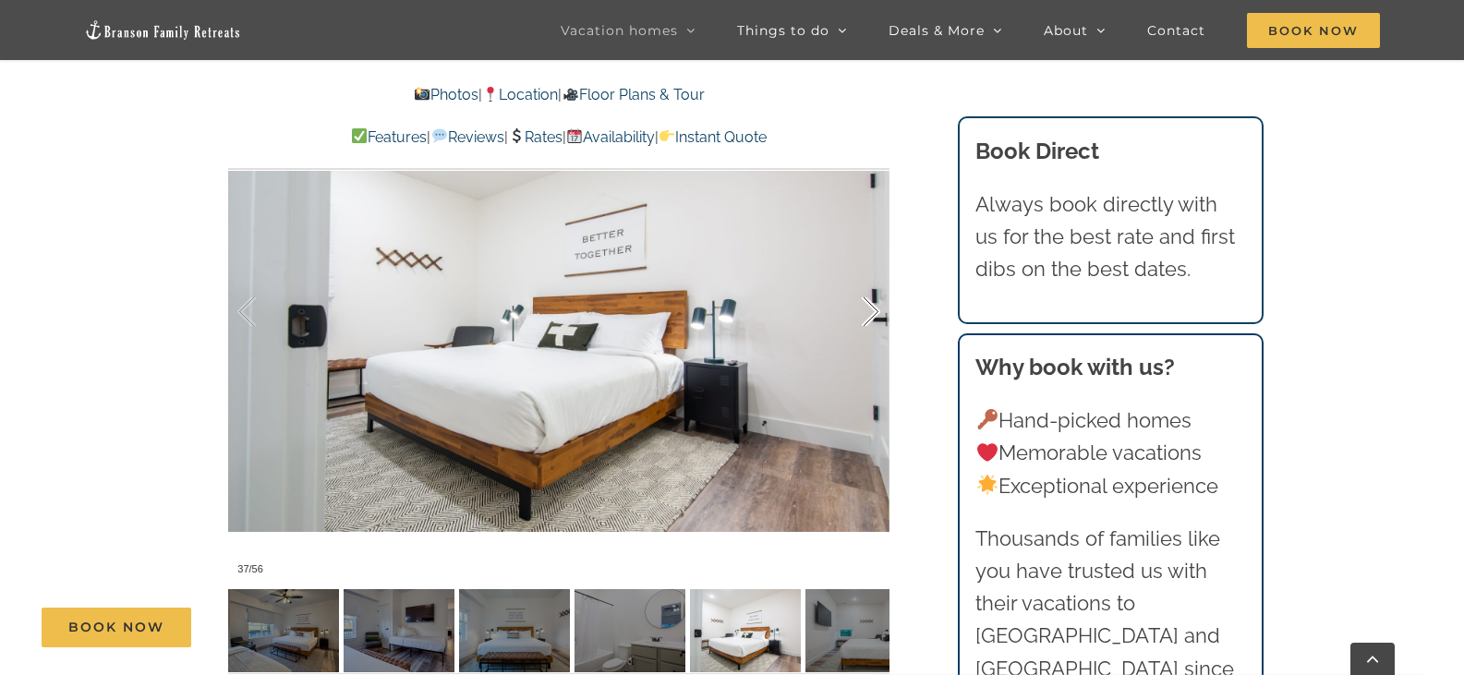
click at [850, 277] on div at bounding box center [851, 312] width 57 height 115
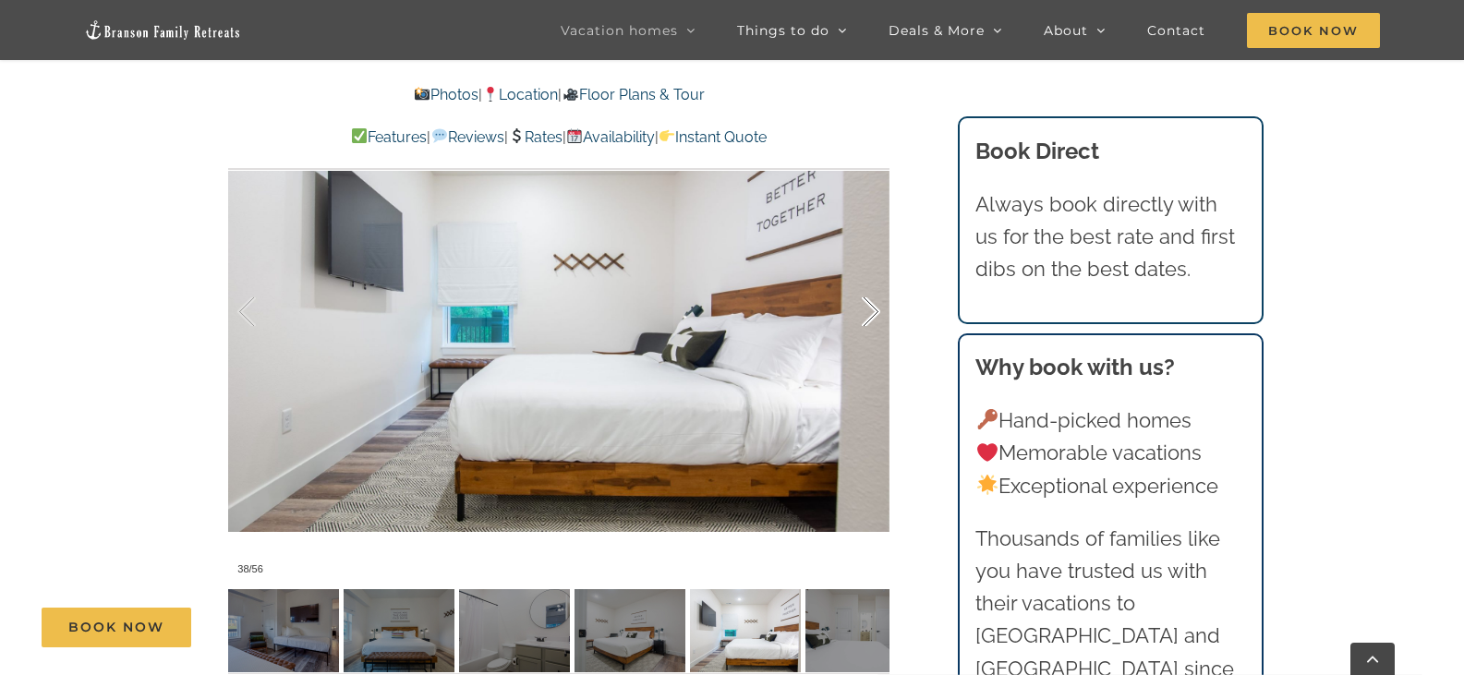
click at [850, 278] on div at bounding box center [851, 312] width 57 height 115
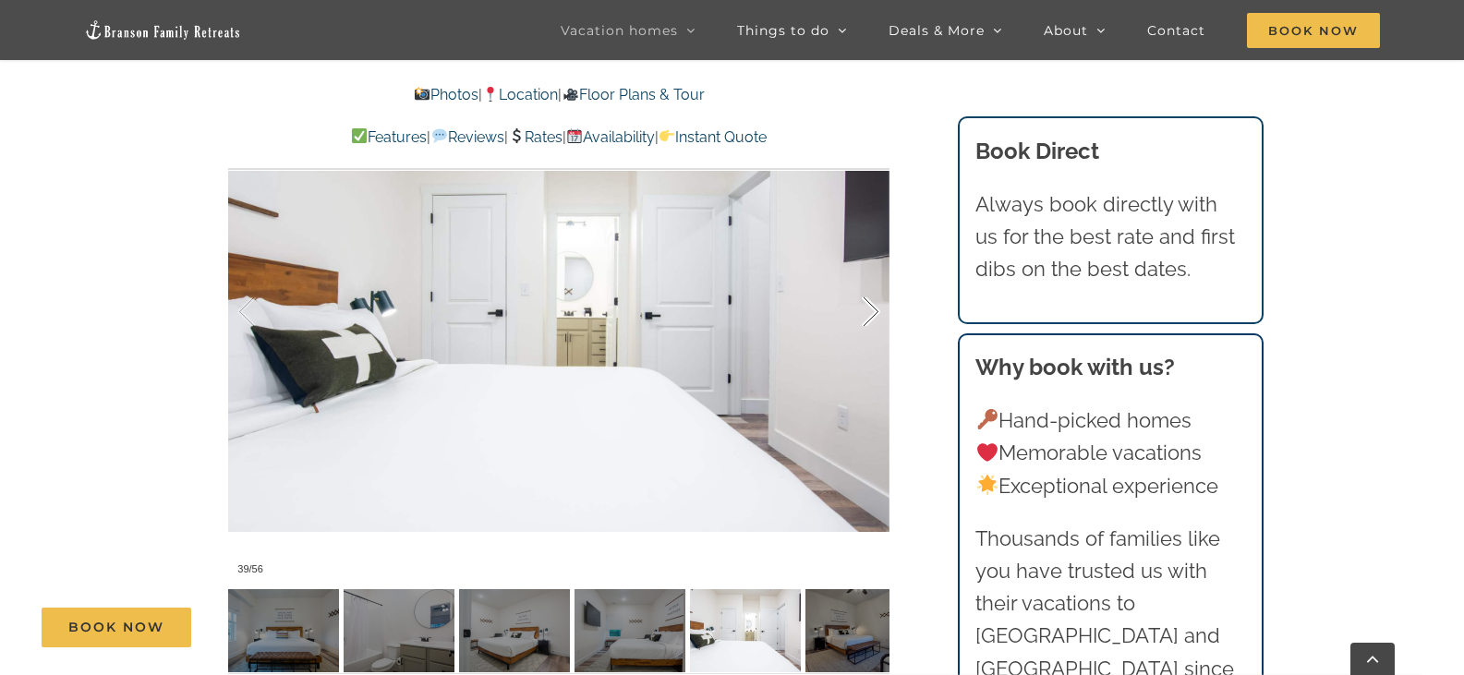
click at [850, 278] on div at bounding box center [851, 312] width 57 height 115
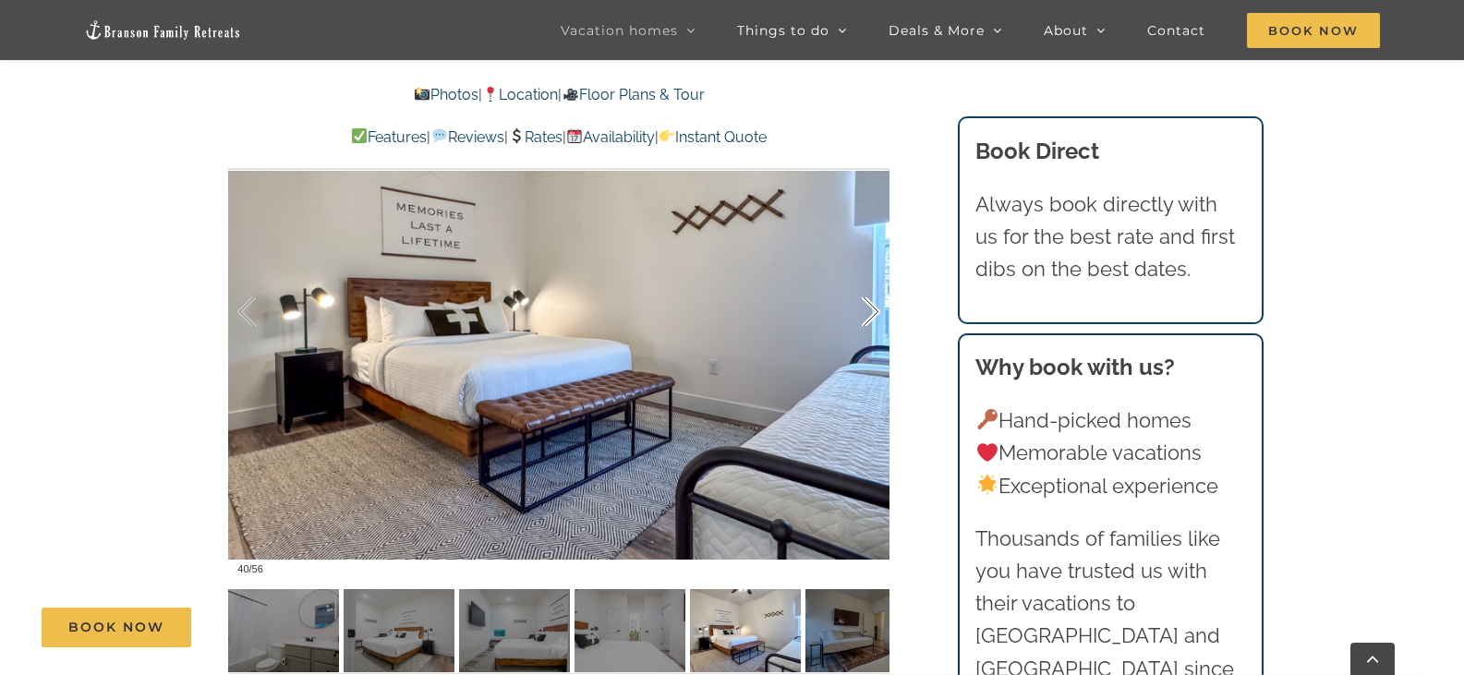
click at [850, 277] on div at bounding box center [851, 312] width 57 height 115
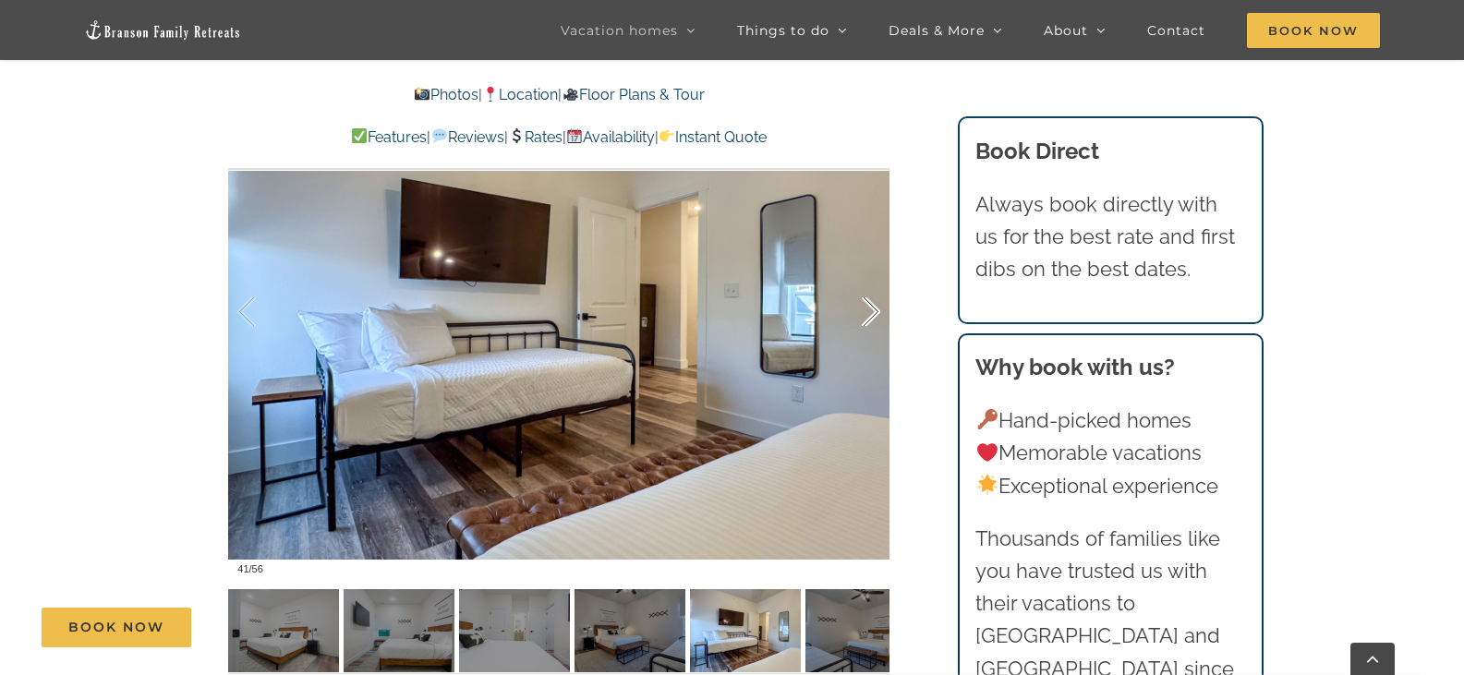
click at [851, 277] on div at bounding box center [851, 312] width 57 height 115
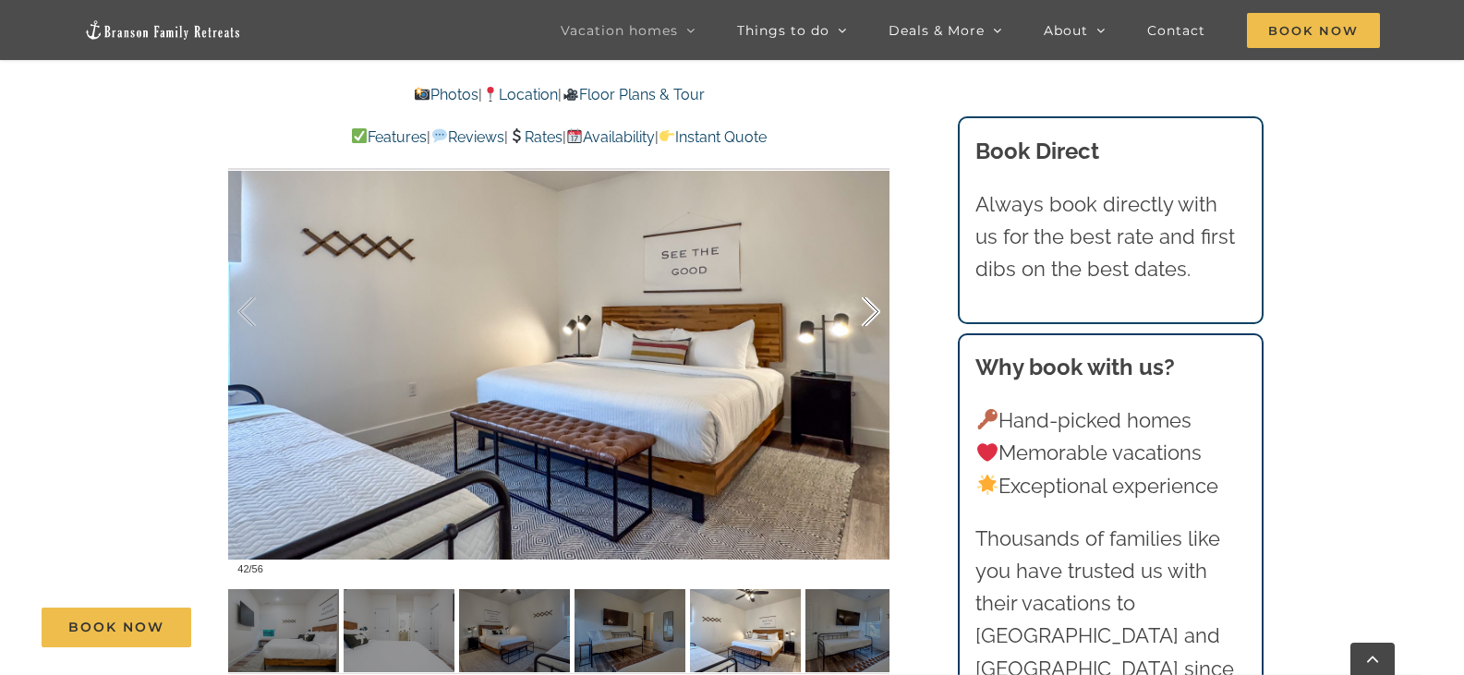
click at [851, 277] on div at bounding box center [851, 312] width 57 height 115
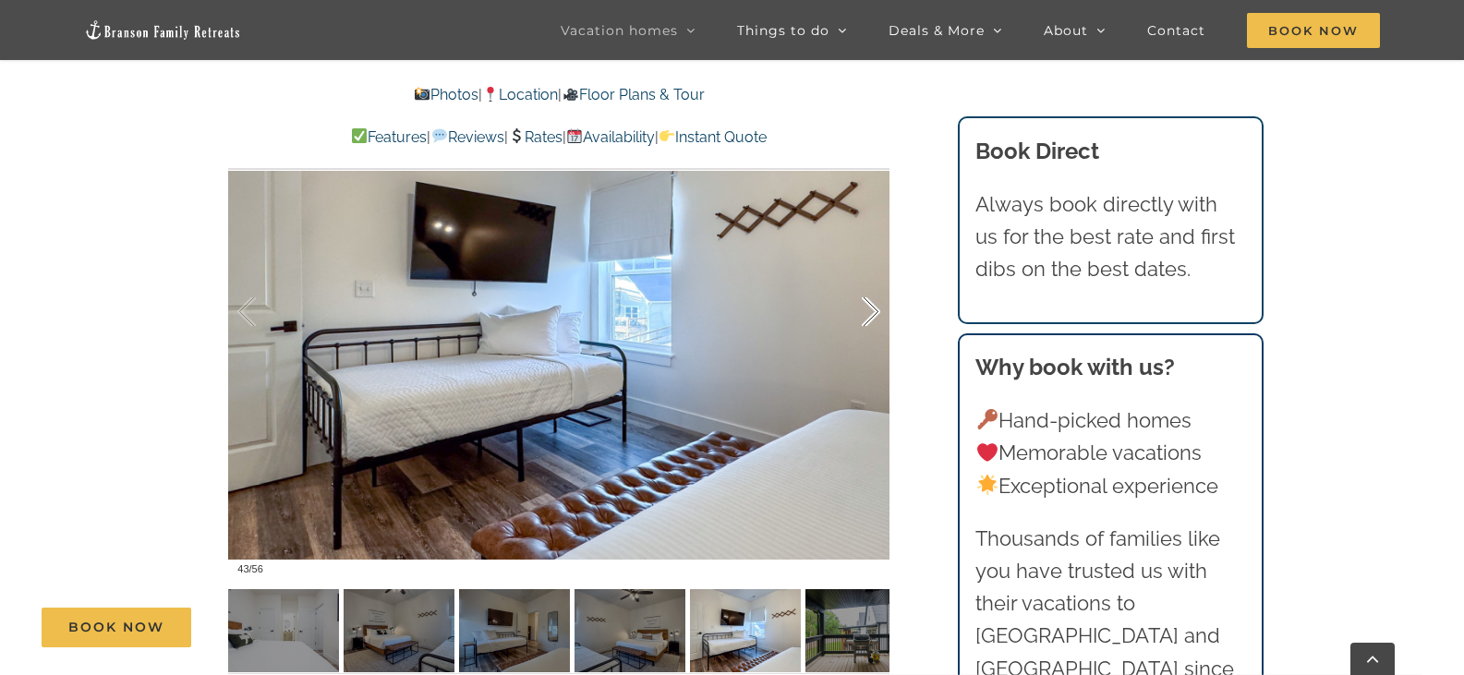
click at [851, 277] on div at bounding box center [851, 312] width 57 height 115
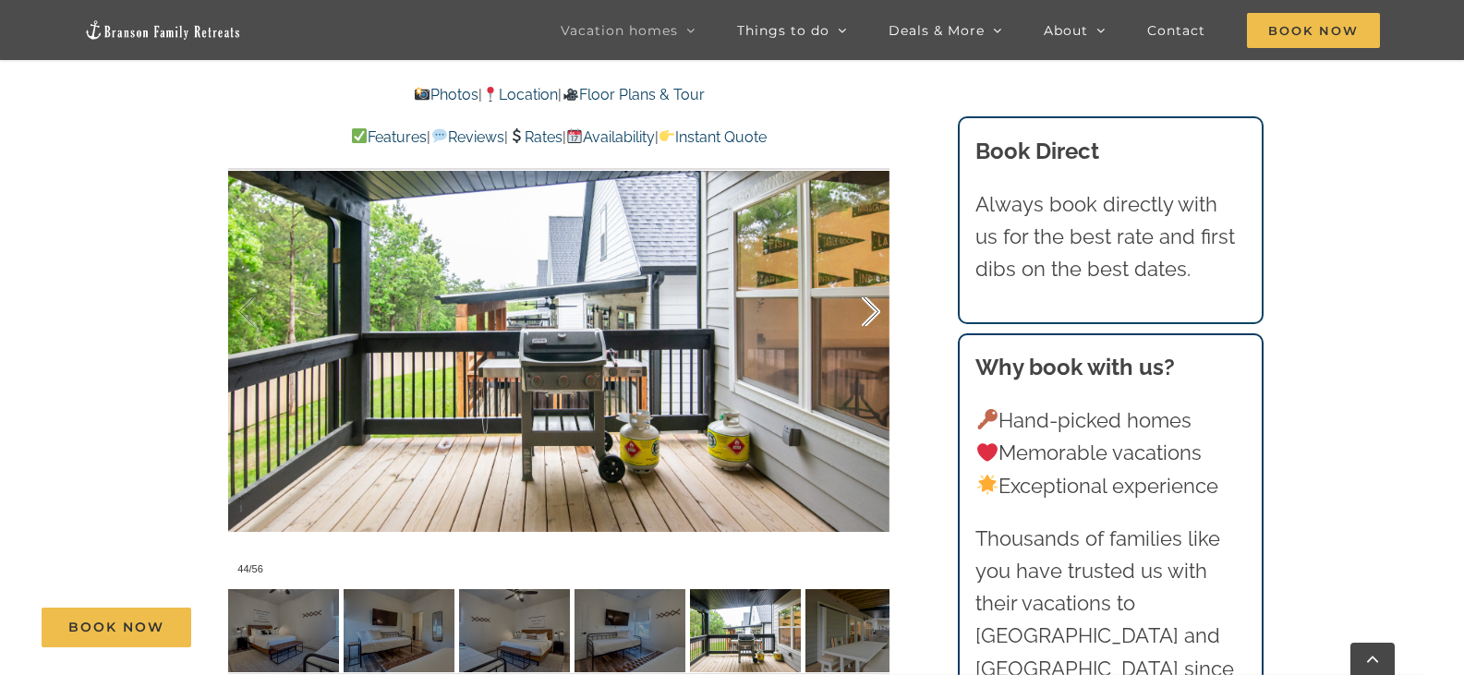
click at [851, 277] on div at bounding box center [851, 312] width 57 height 115
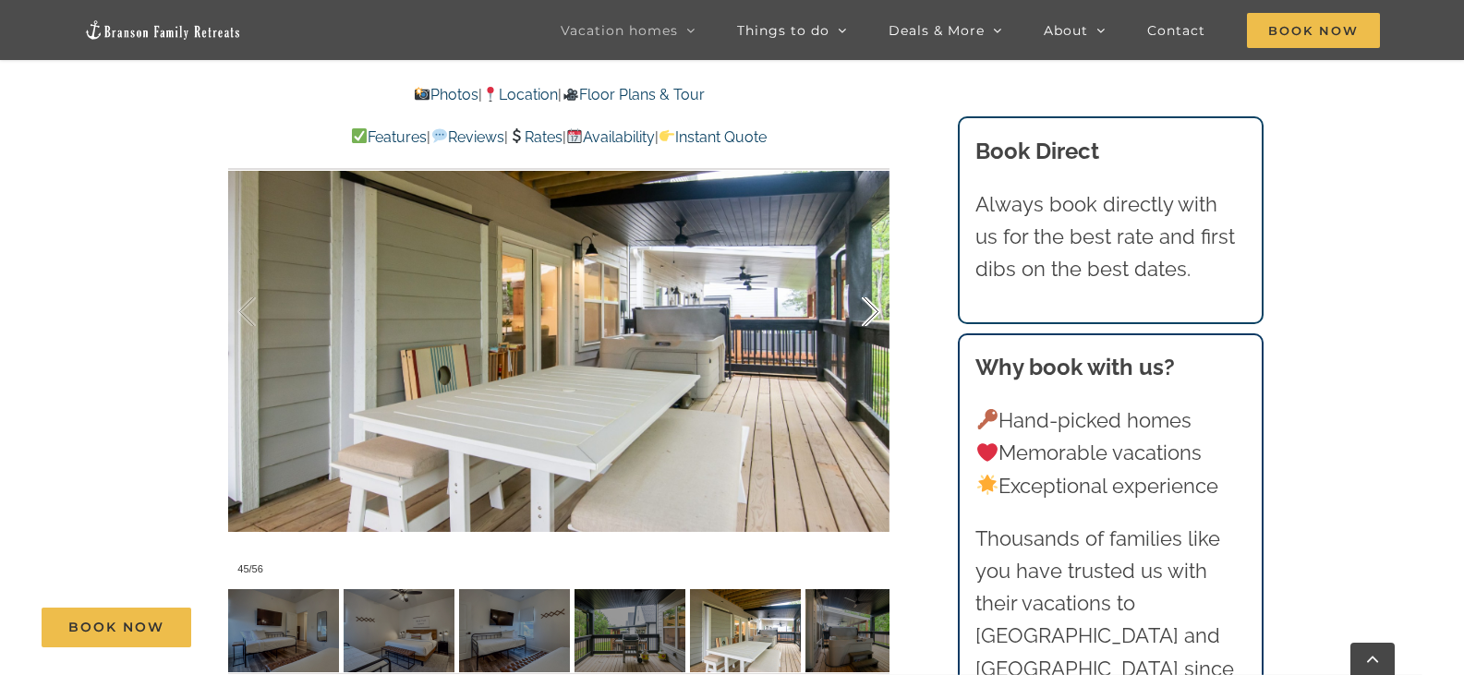
click at [853, 279] on div at bounding box center [851, 312] width 57 height 115
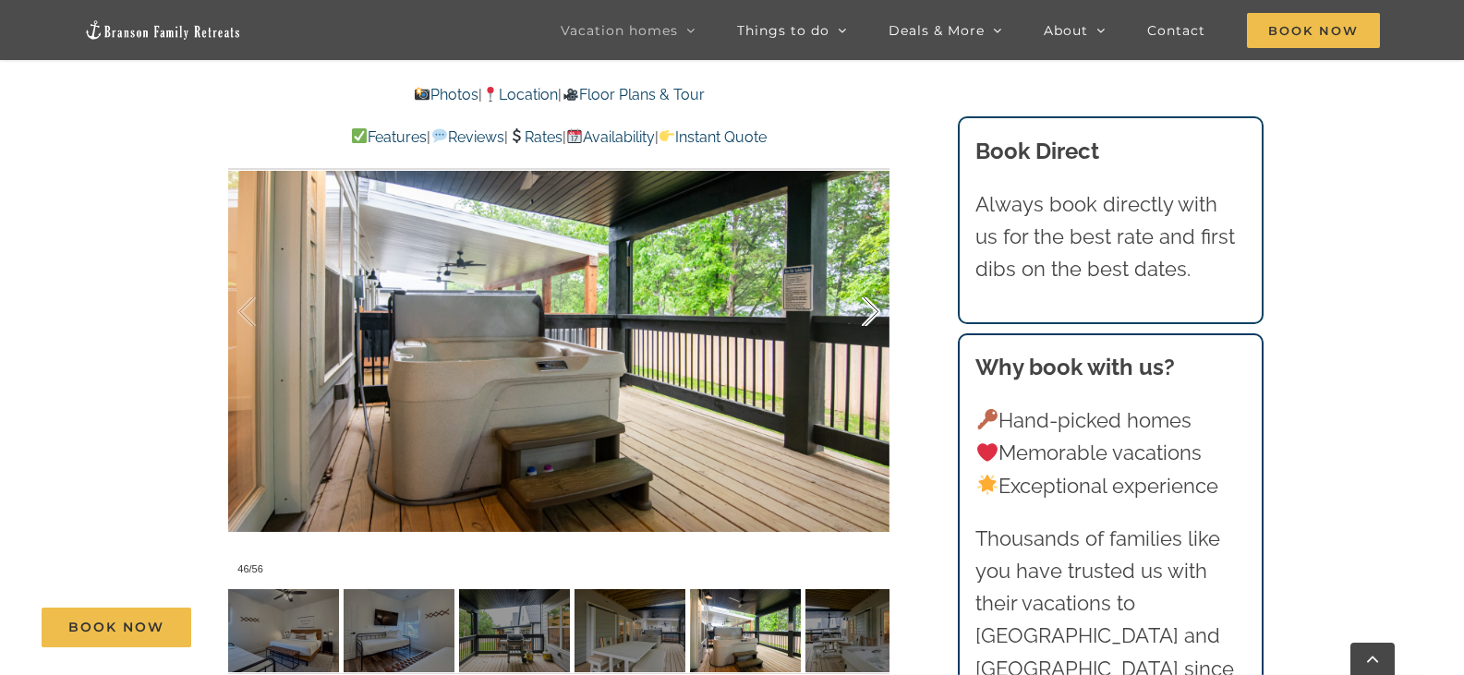
click at [853, 279] on div at bounding box center [851, 312] width 57 height 115
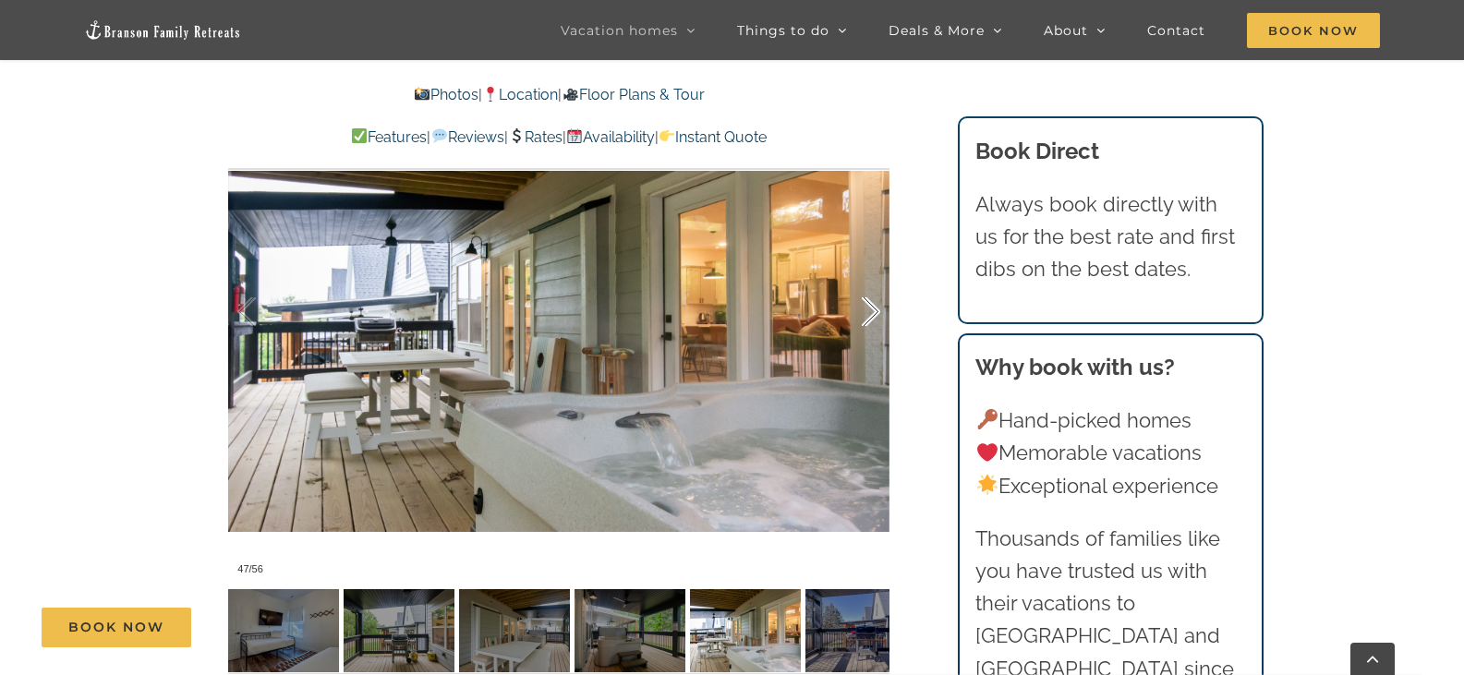
click at [853, 278] on div at bounding box center [851, 312] width 57 height 115
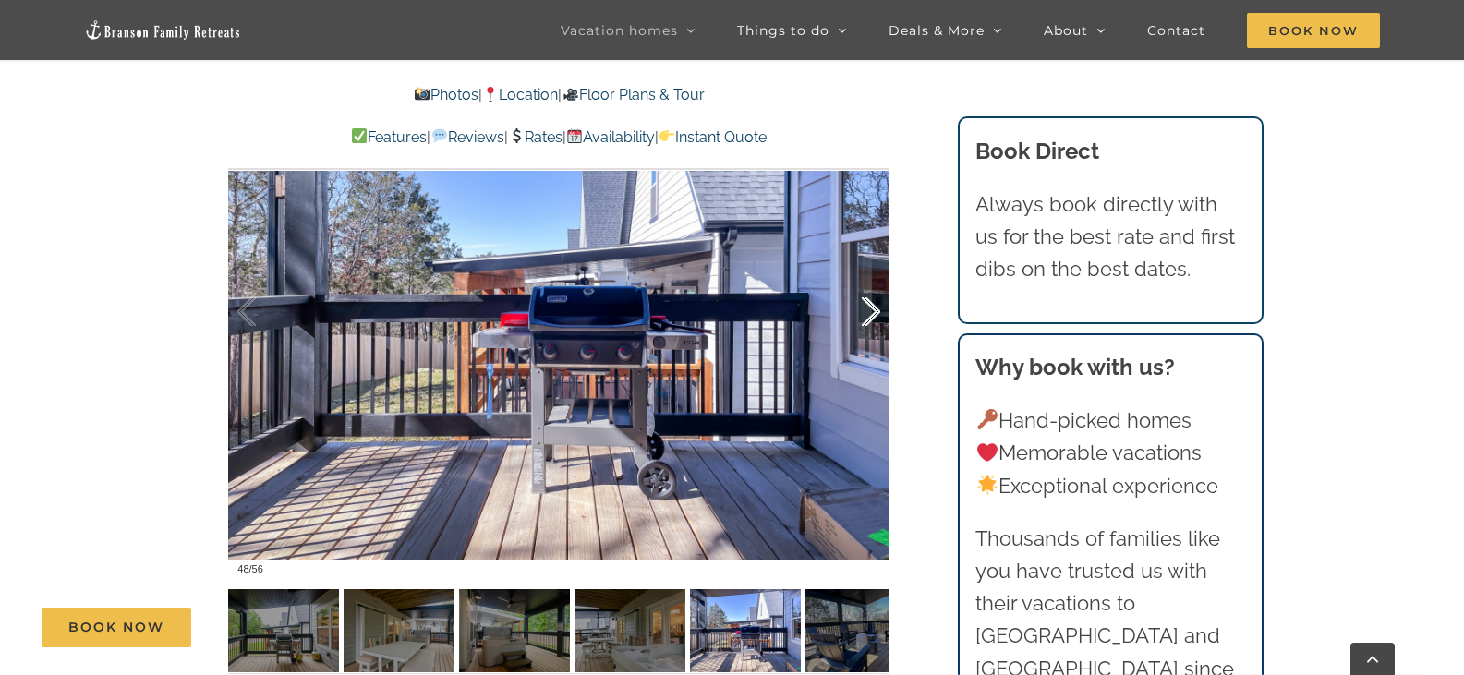
click at [853, 277] on div at bounding box center [851, 312] width 57 height 115
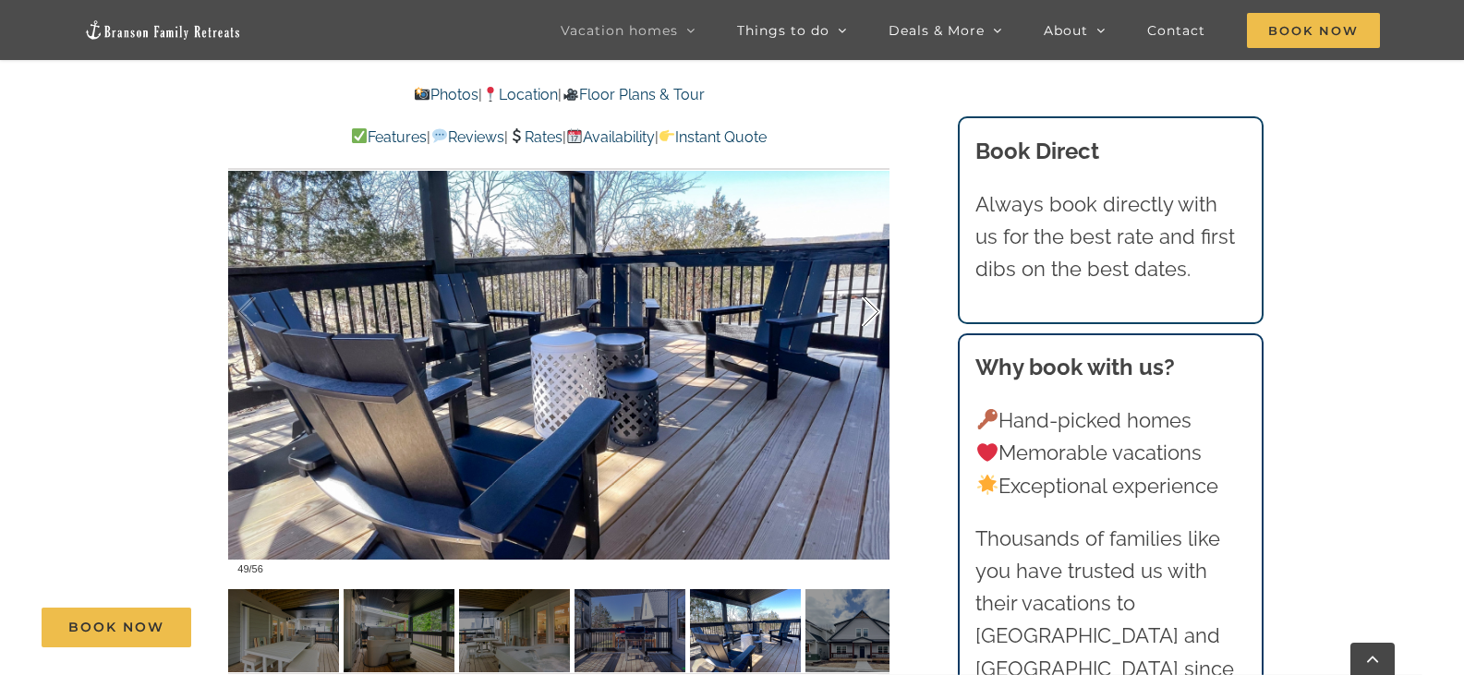
click at [853, 276] on div at bounding box center [851, 312] width 57 height 115
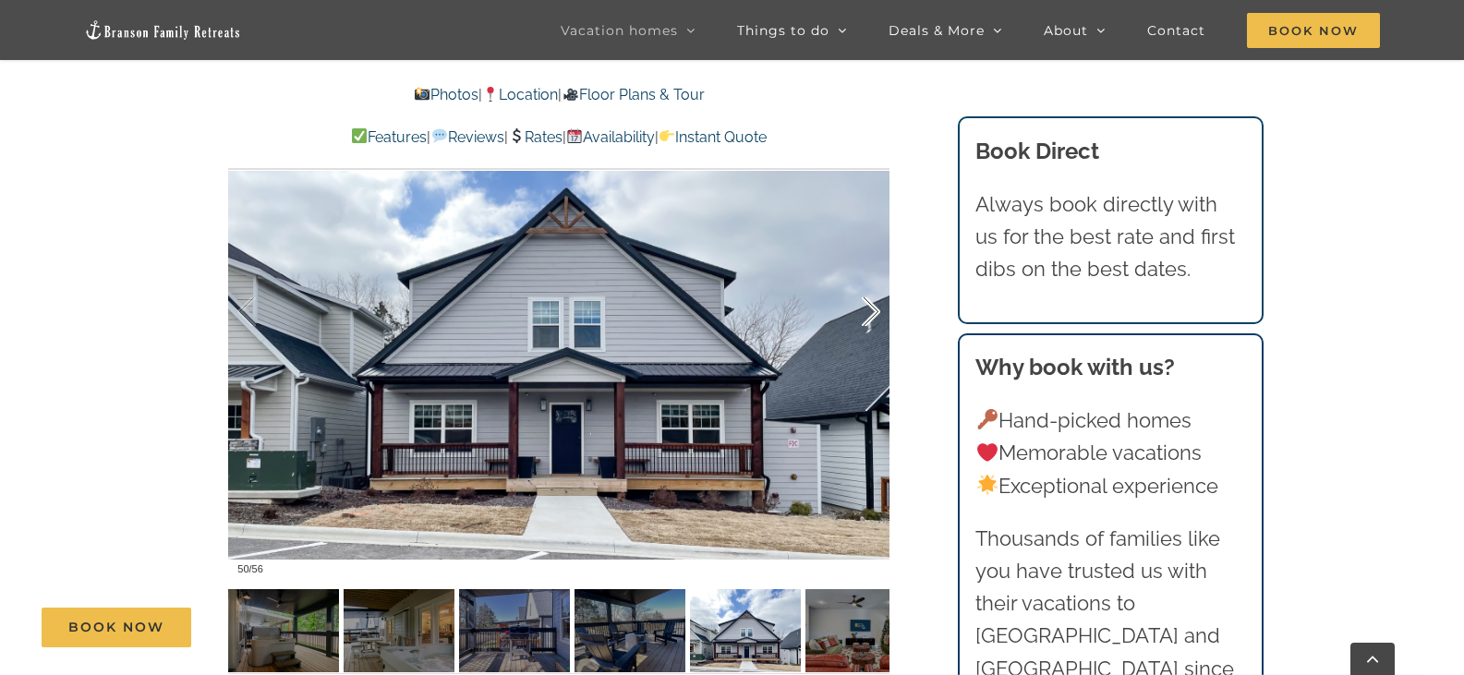
click at [853, 277] on div at bounding box center [851, 312] width 57 height 115
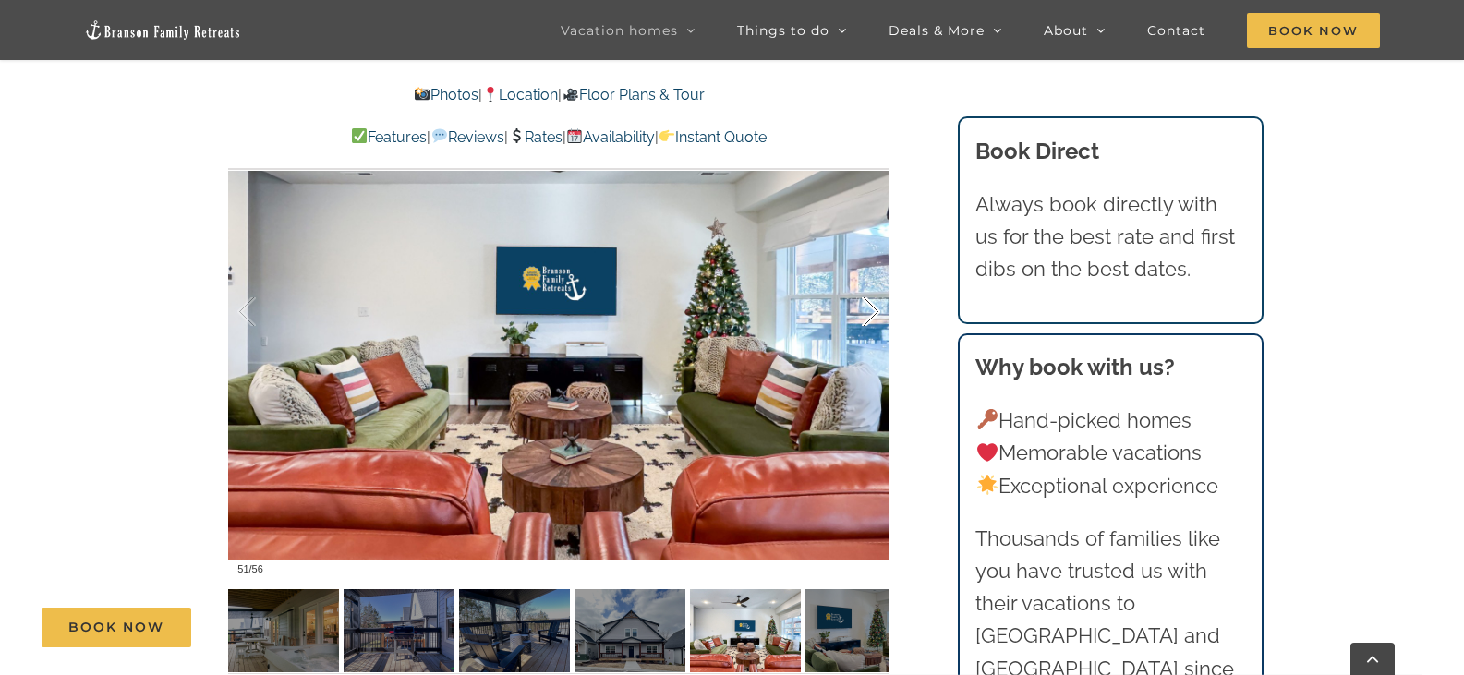
click at [853, 277] on div at bounding box center [851, 312] width 57 height 115
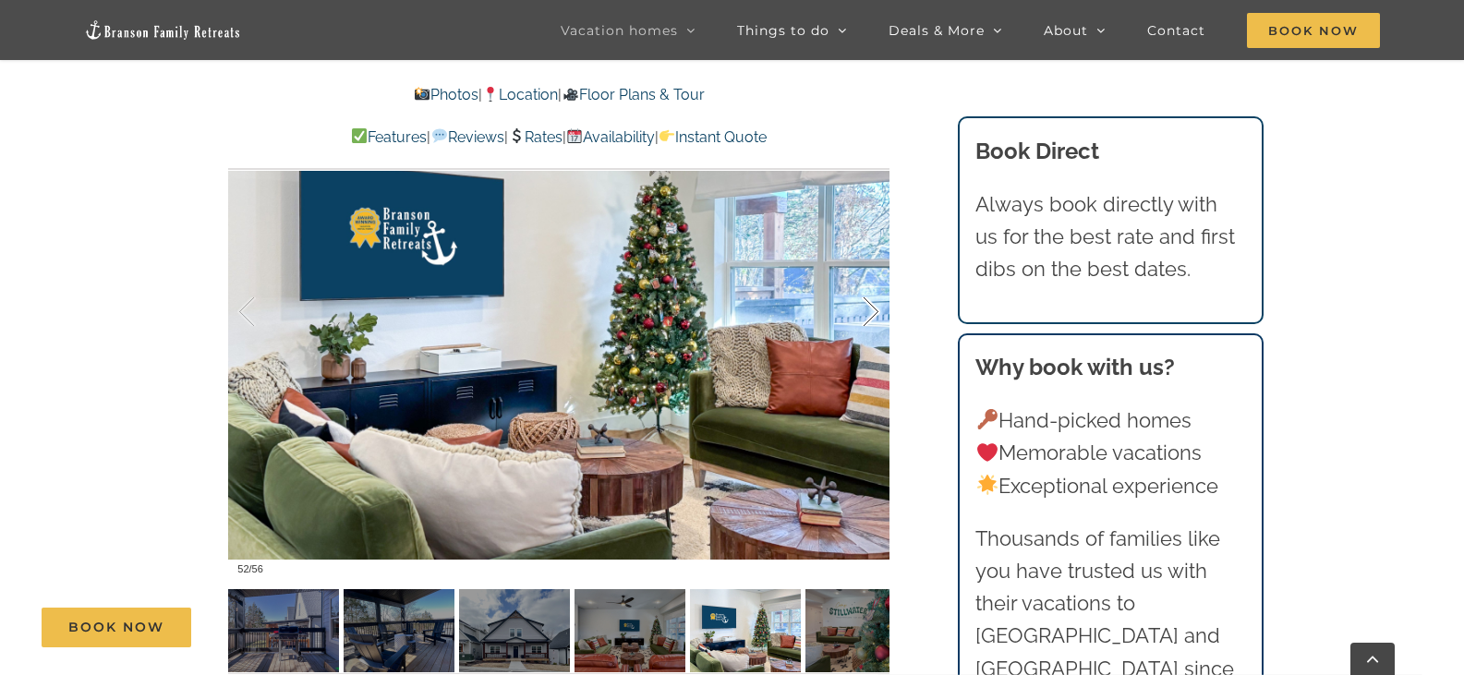
click at [853, 276] on div at bounding box center [851, 312] width 57 height 115
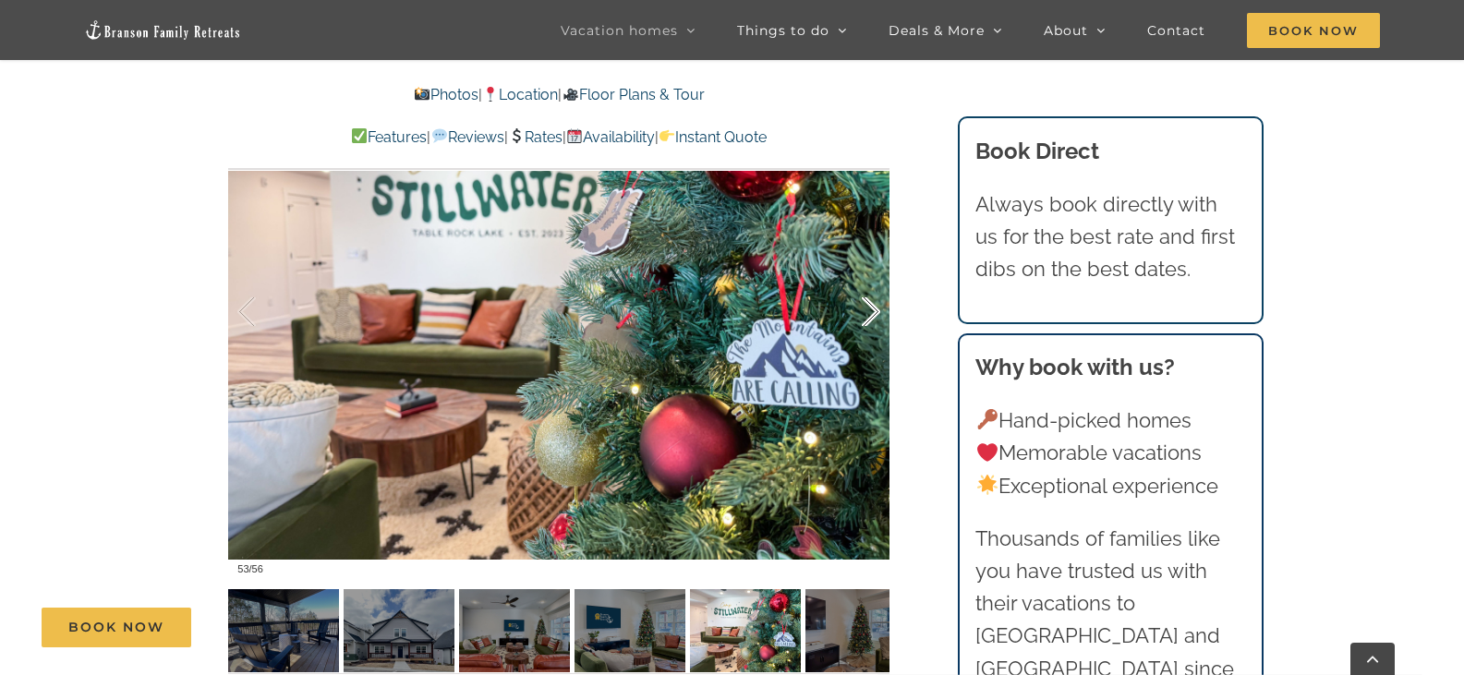
click at [853, 275] on div at bounding box center [851, 312] width 57 height 115
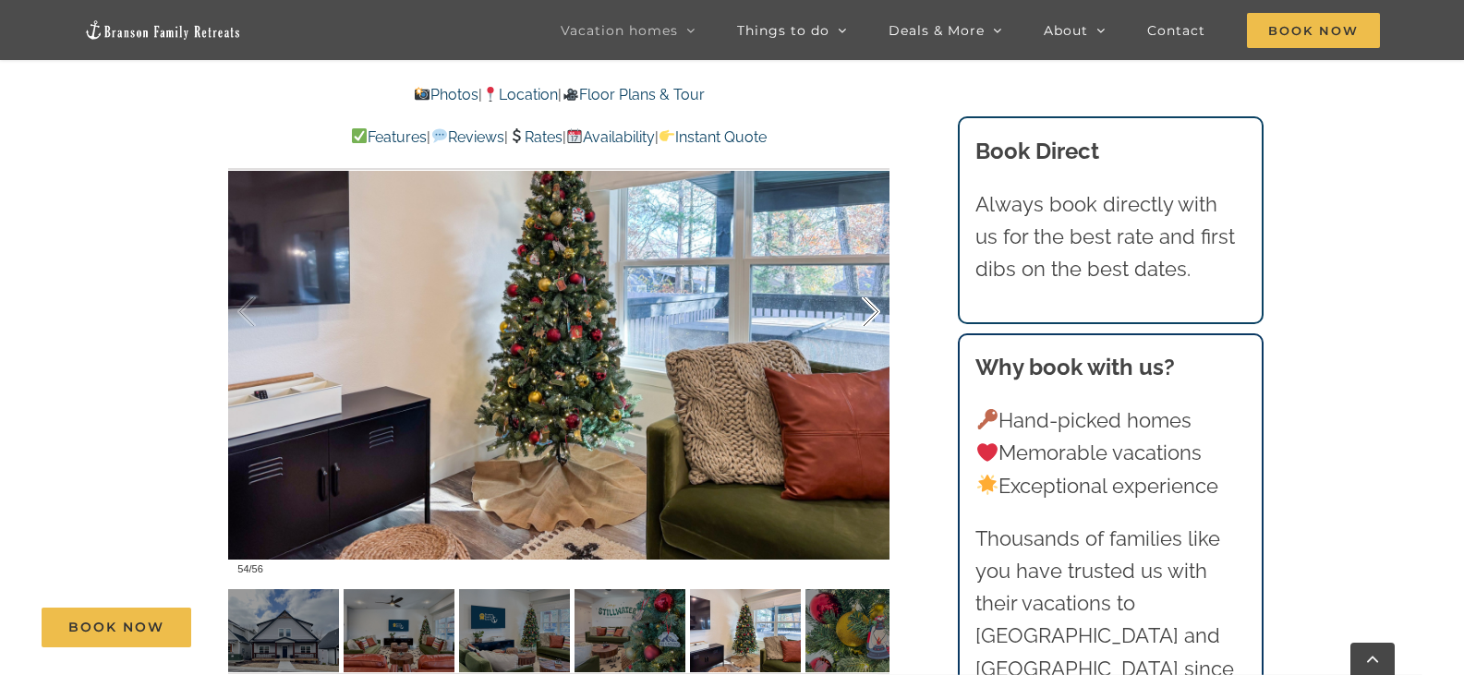
click at [853, 274] on div at bounding box center [851, 312] width 57 height 115
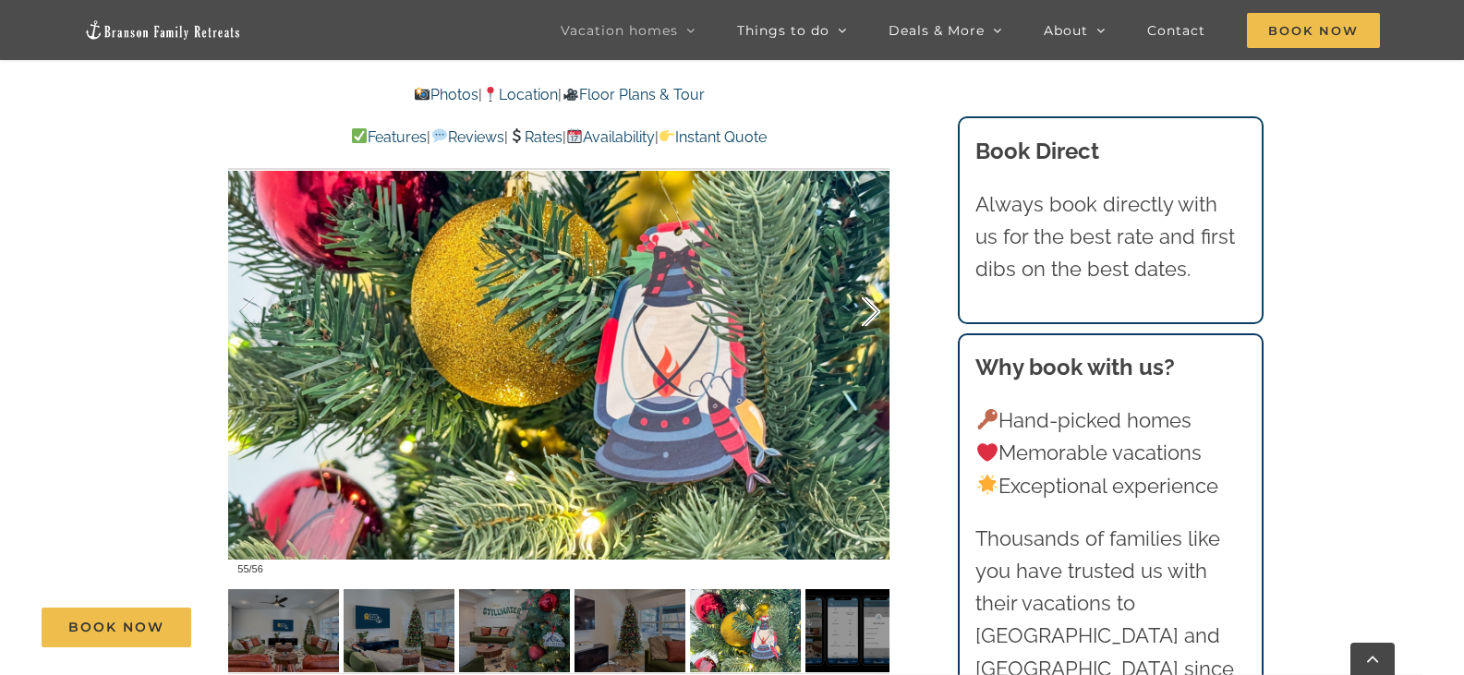
click at [853, 273] on div at bounding box center [851, 312] width 57 height 115
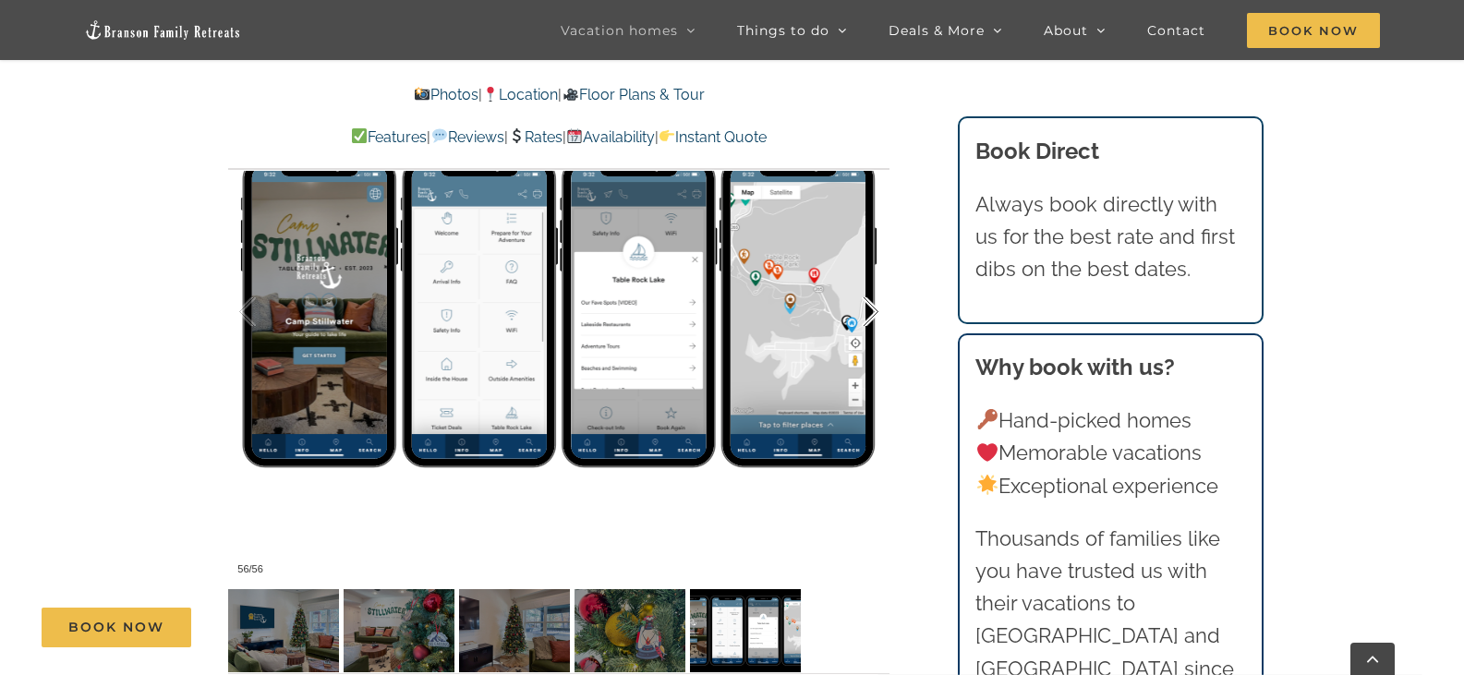
click at [853, 273] on div at bounding box center [851, 312] width 57 height 115
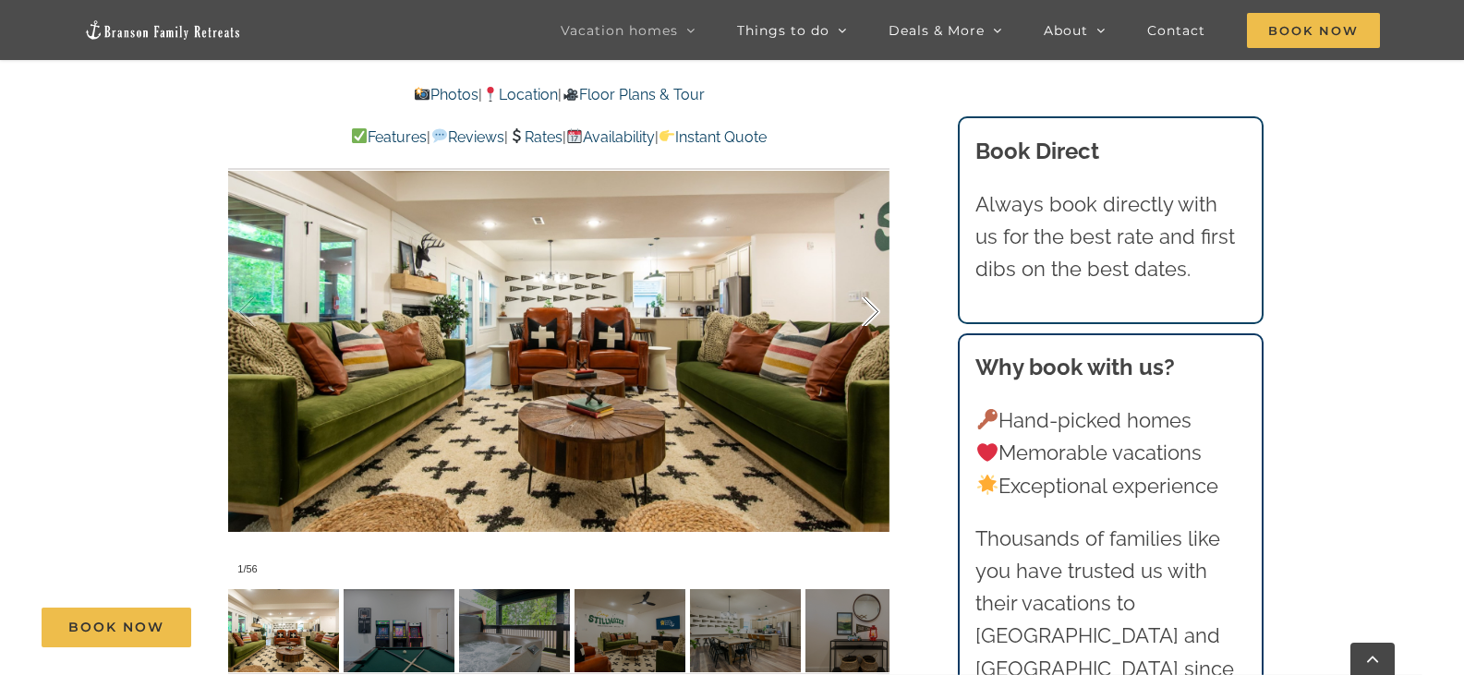
click at [873, 274] on div at bounding box center [851, 312] width 57 height 115
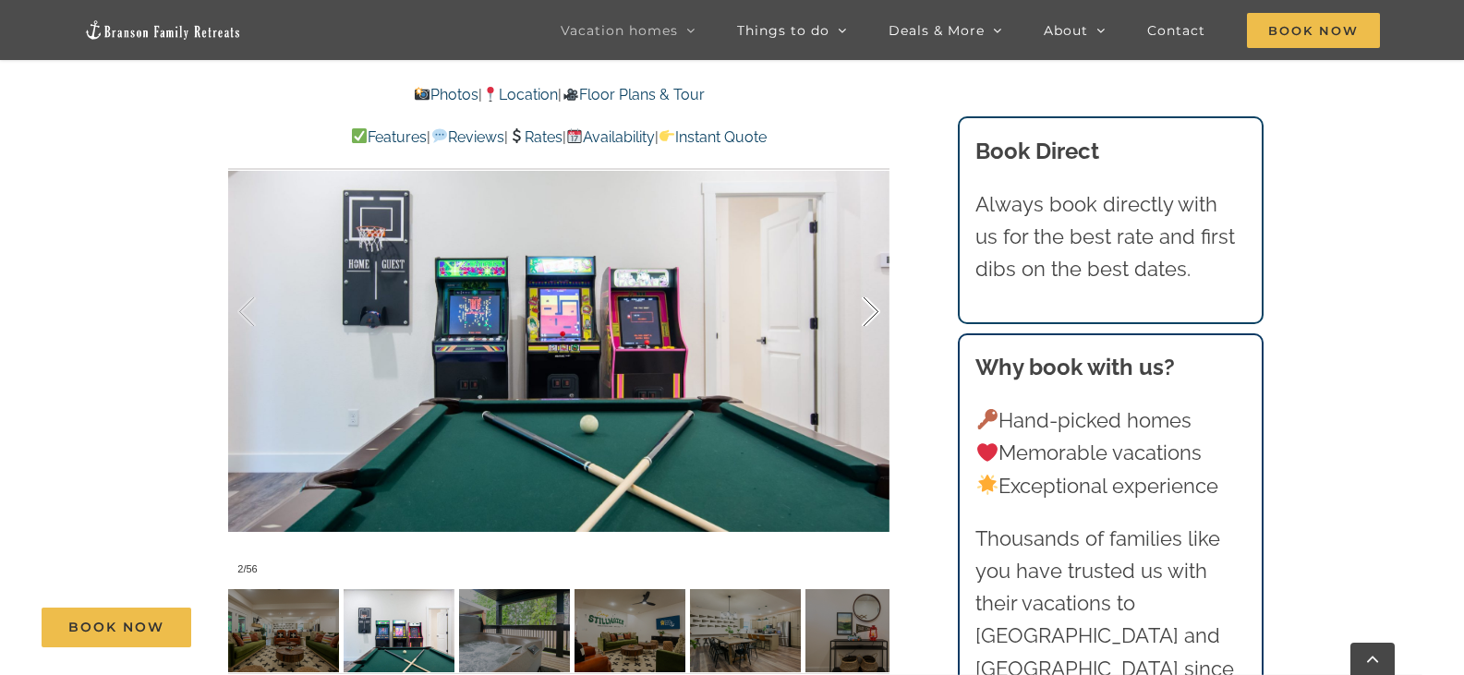
click at [873, 274] on div at bounding box center [851, 312] width 57 height 115
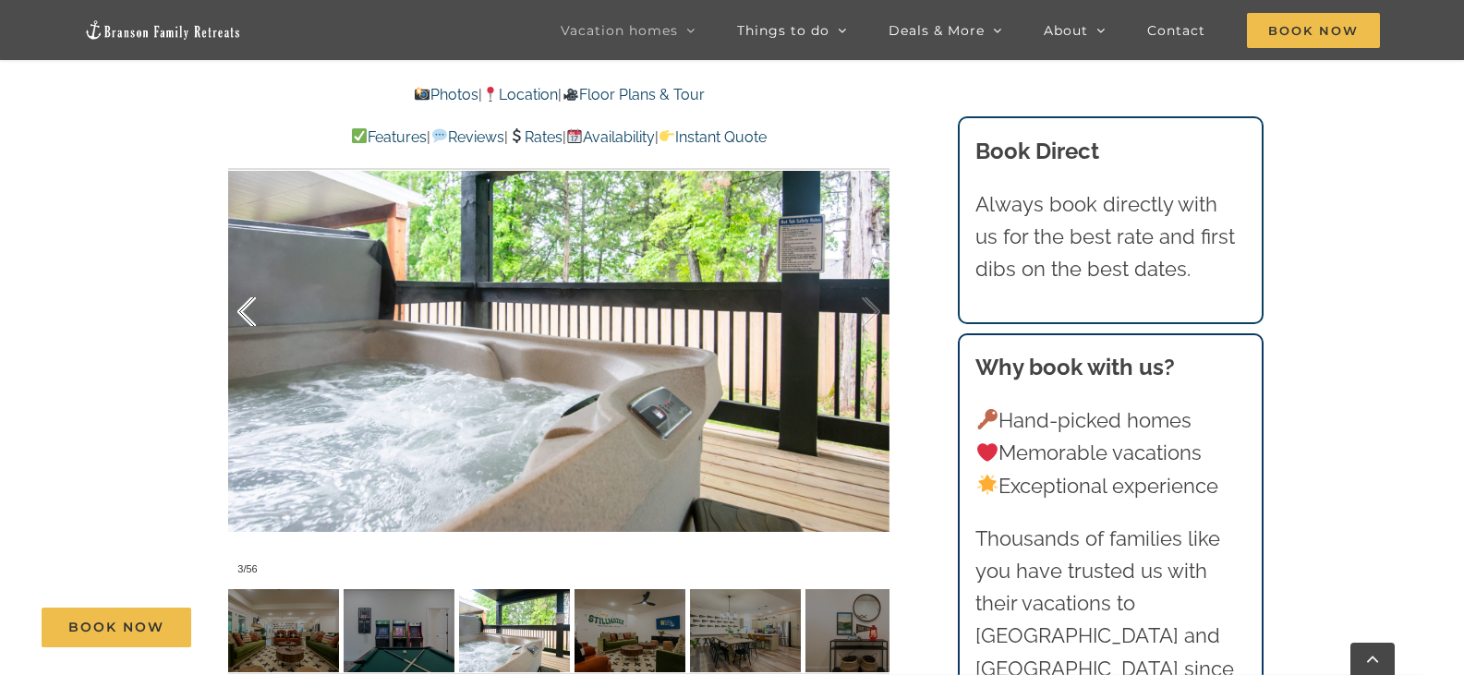
click at [248, 280] on div at bounding box center [265, 312] width 57 height 115
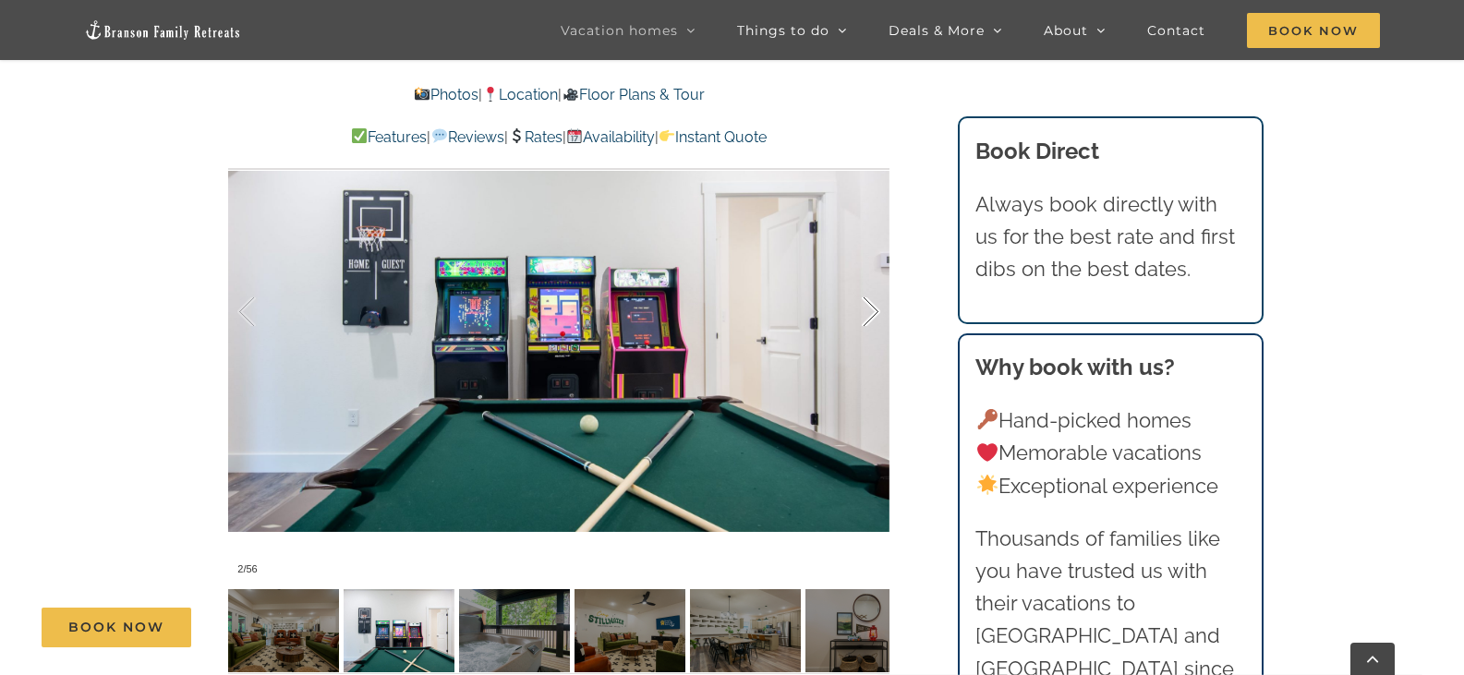
click at [875, 281] on div at bounding box center [851, 312] width 57 height 115
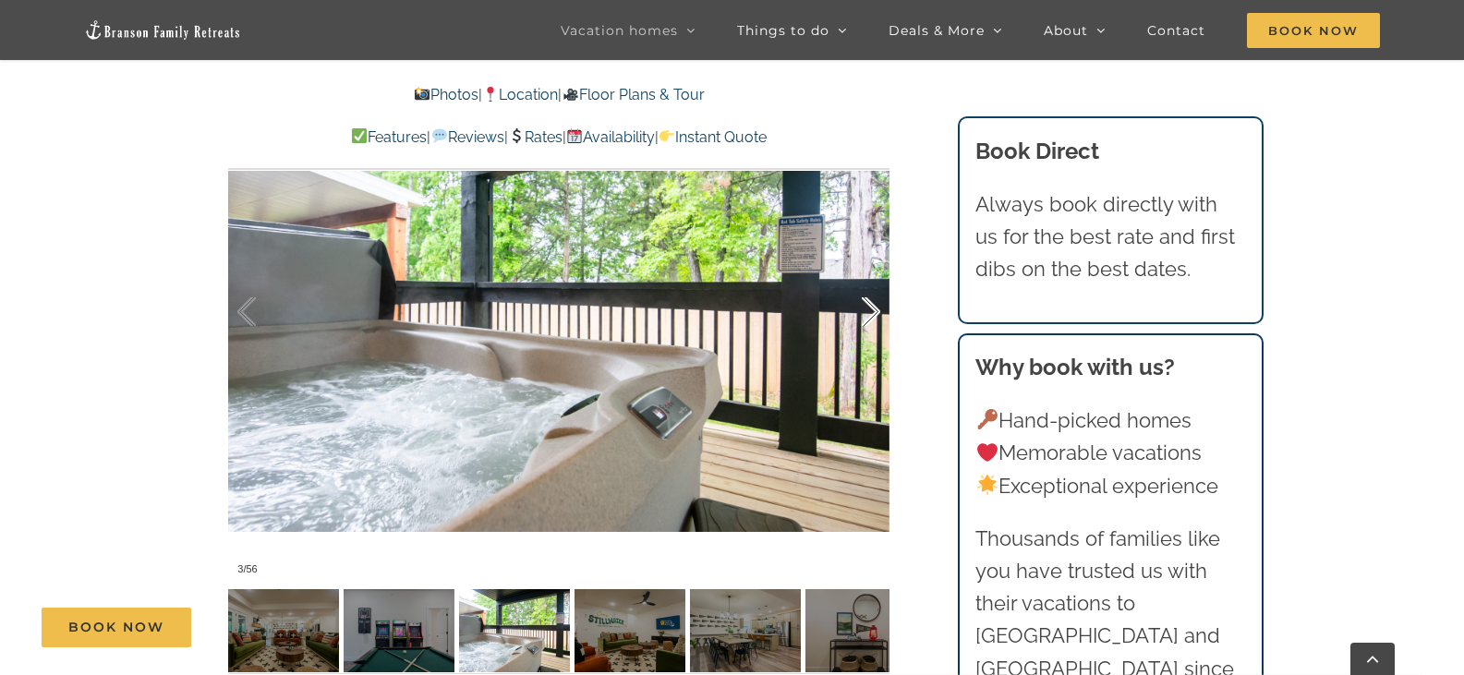
click at [875, 281] on div at bounding box center [851, 312] width 57 height 115
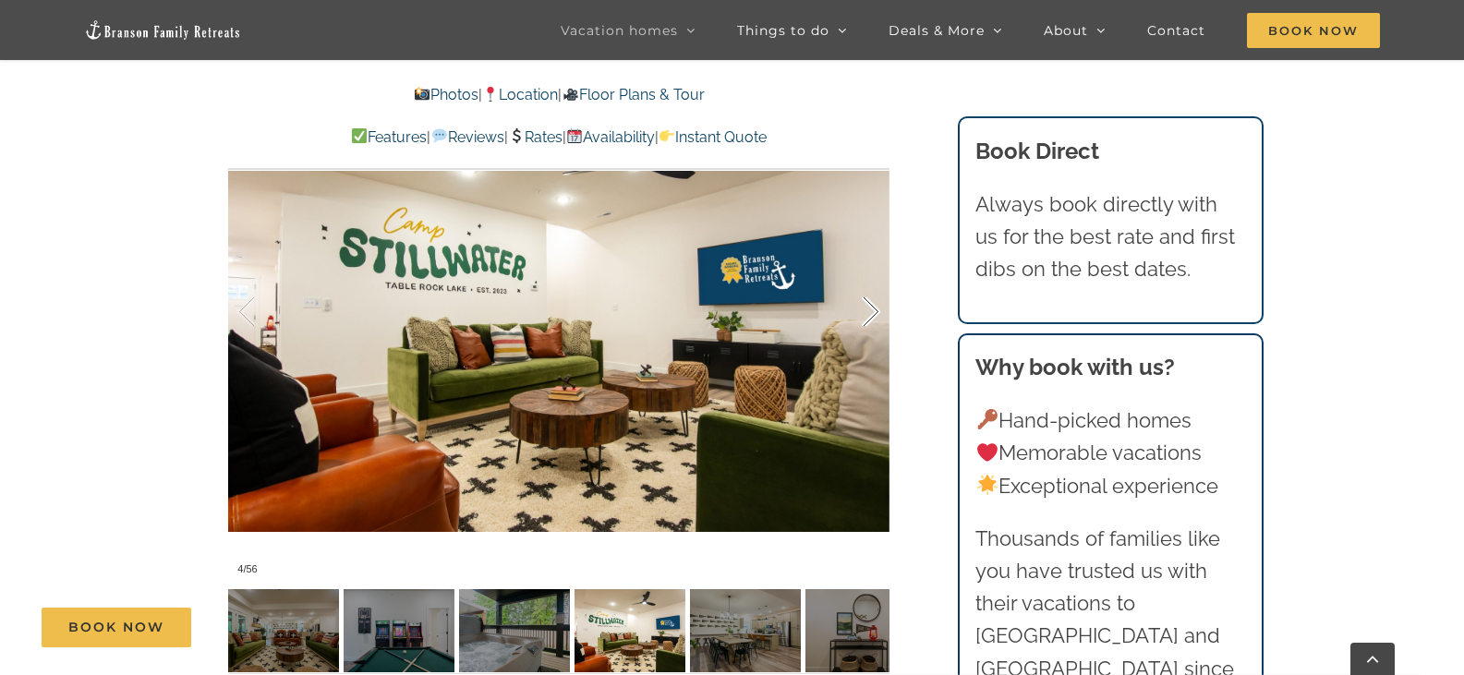
click at [875, 281] on div at bounding box center [851, 312] width 57 height 115
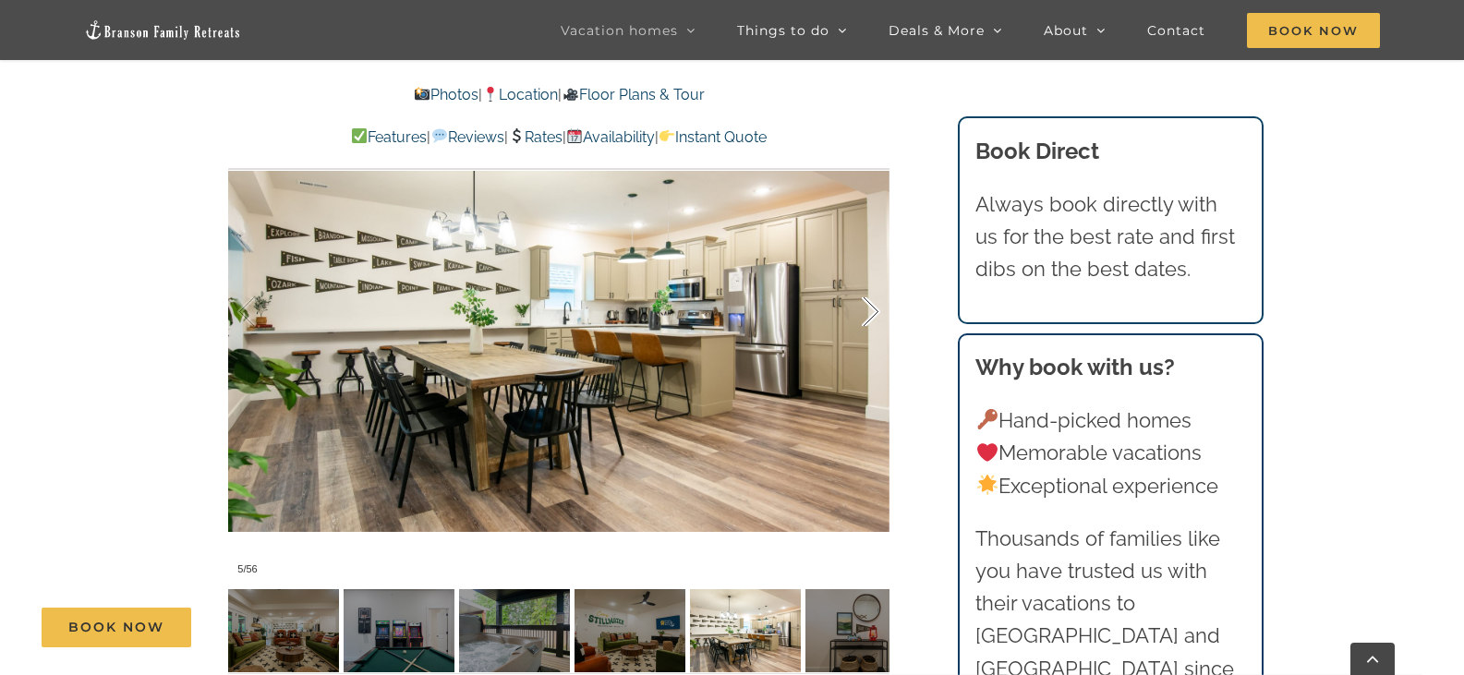
click at [875, 281] on div at bounding box center [851, 312] width 57 height 115
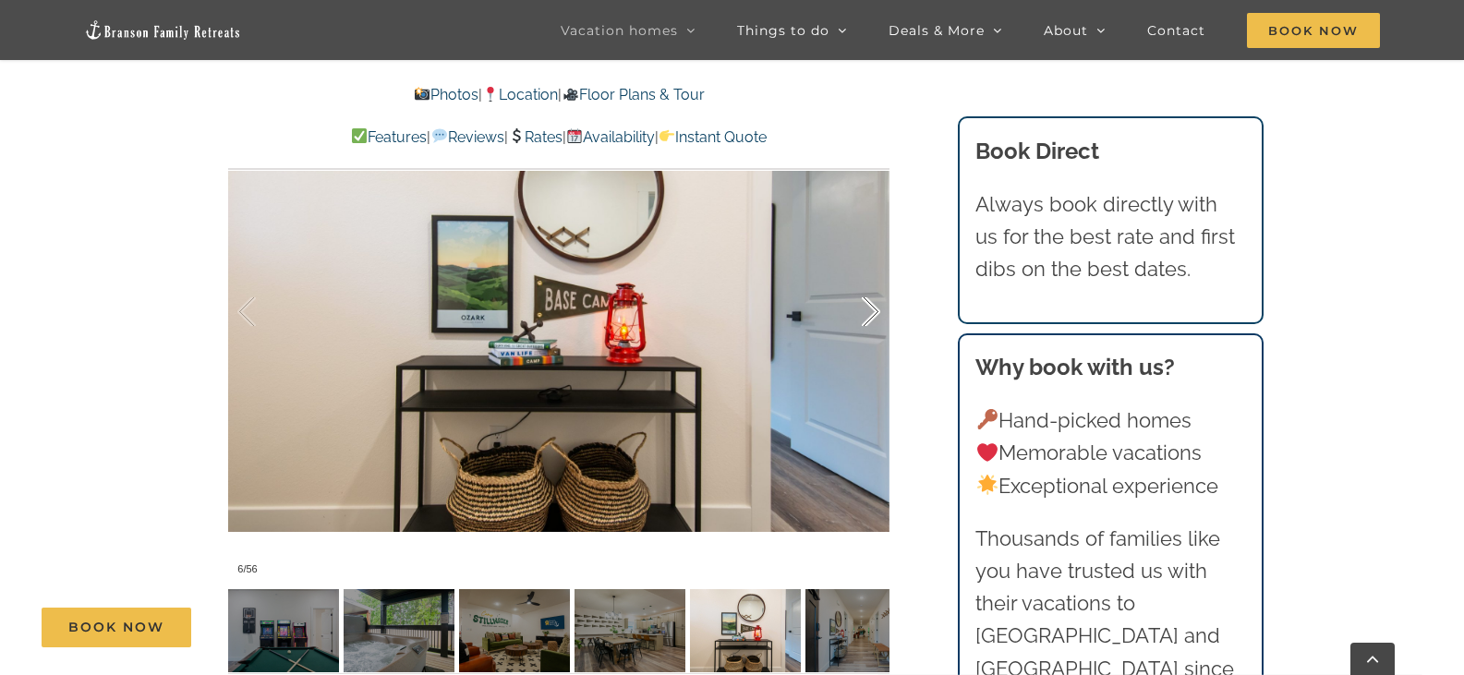
click at [875, 281] on div at bounding box center [851, 312] width 57 height 115
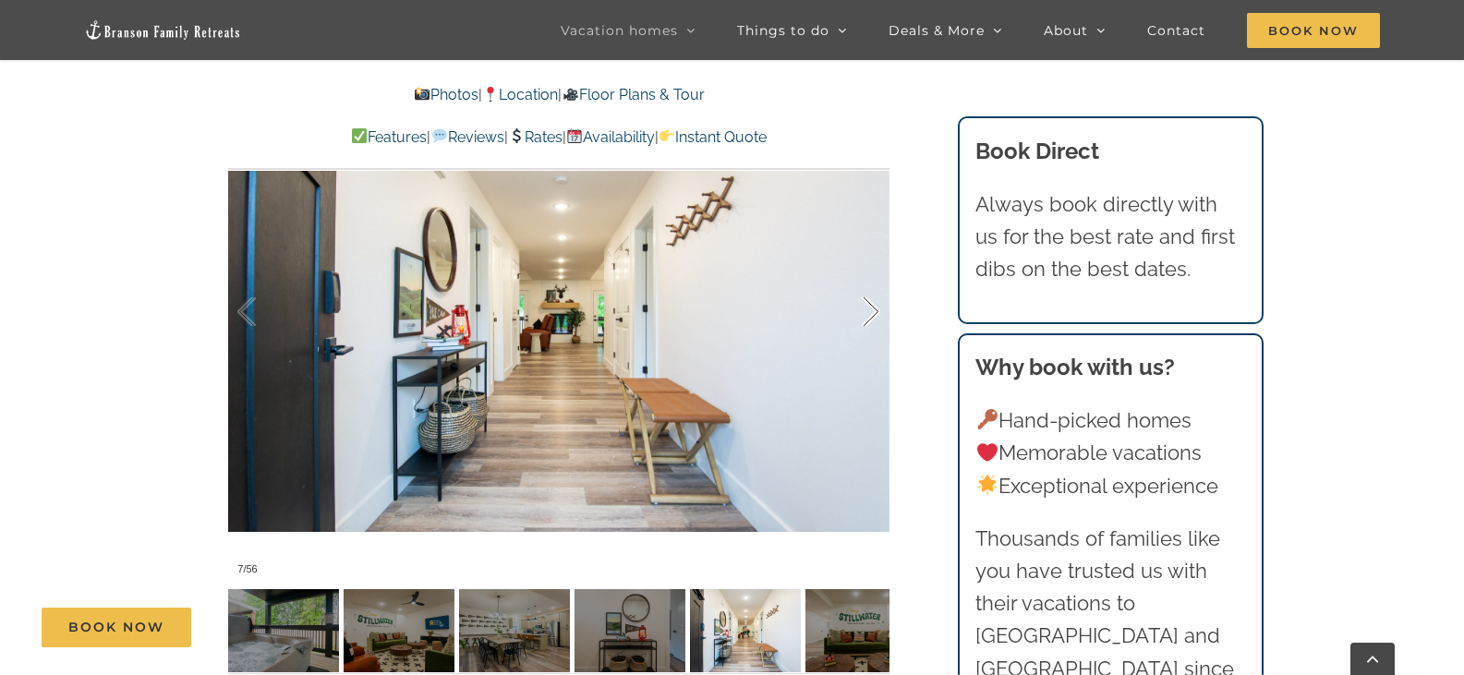
click at [876, 278] on div at bounding box center [851, 312] width 57 height 115
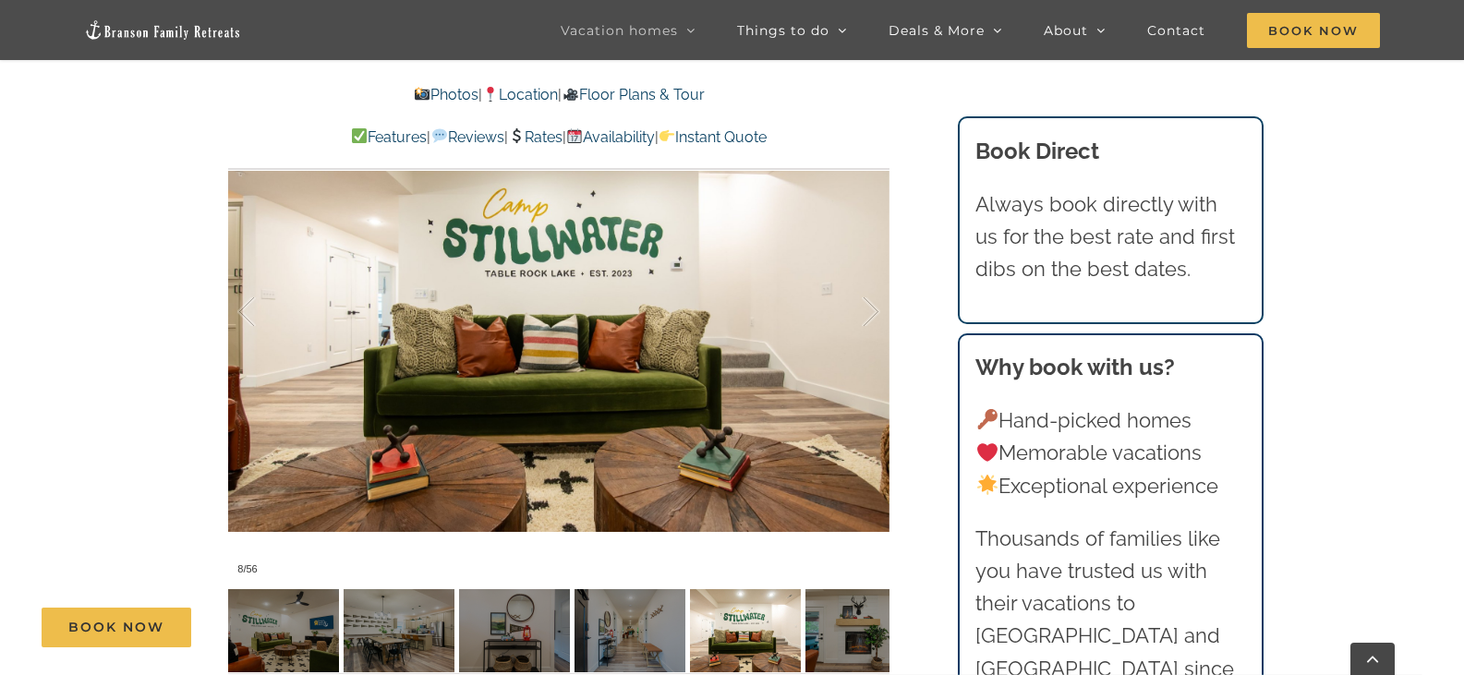
click at [700, 93] on link "Floor Plans & Tour" at bounding box center [633, 95] width 142 height 18
